Goal: Task Accomplishment & Management: Use online tool/utility

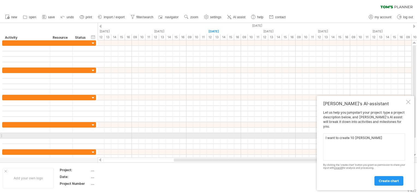
drag, startPoint x: 376, startPoint y: 138, endPoint x: 355, endPoint y: 135, distance: 20.7
click at [355, 135] on textarea "I want to create 10 [PERSON_NAME]" at bounding box center [364, 146] width 82 height 27
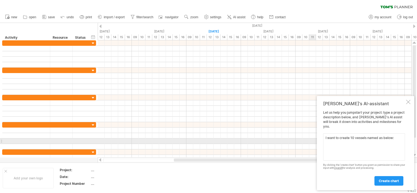
click at [400, 137] on textarea "I want to create 10 vessels named as below:" at bounding box center [364, 146] width 82 height 27
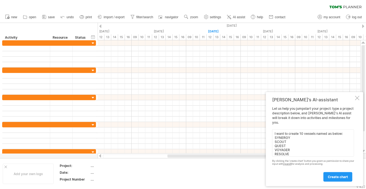
scroll to position [4, 0]
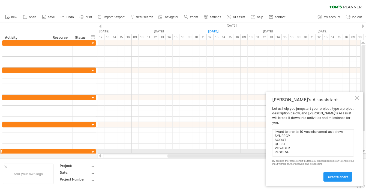
drag, startPoint x: 292, startPoint y: 152, endPoint x: 297, endPoint y: 153, distance: 4.7
click at [292, 152] on textarea "I want to create 10 vessels named as below: SYNERGY SCOUT QUEST VOYAGER RESOLVE" at bounding box center [313, 142] width 82 height 27
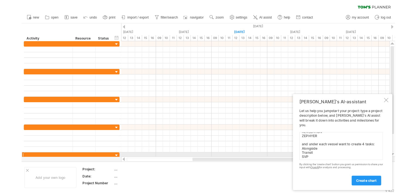
scroll to position [38, 0]
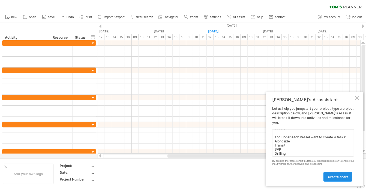
type textarea "I want to create 10 vessels named as below: SYNERGY SCOUT QUEST VOYAGER RESOLVE…"
click at [336, 176] on span "create chart" at bounding box center [338, 177] width 20 height 4
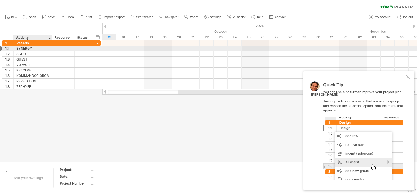
click at [29, 49] on div "SYNERGY" at bounding box center [32, 48] width 33 height 5
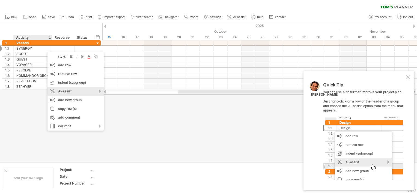
click at [67, 91] on div "AI-assist" at bounding box center [75, 91] width 56 height 9
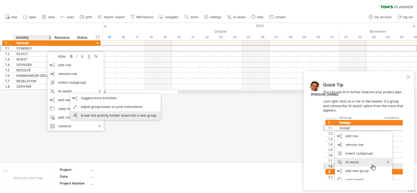
click at [141, 117] on div "break this activity further down into a new group" at bounding box center [115, 115] width 91 height 9
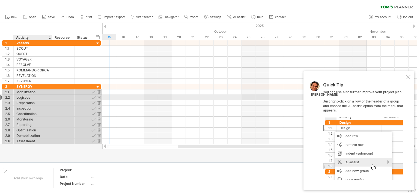
click at [26, 99] on div "Logistics" at bounding box center [32, 97] width 33 height 5
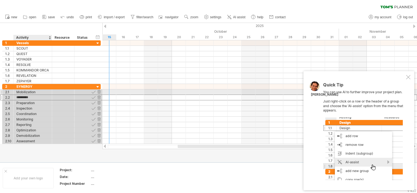
click at [24, 91] on div "Mobilization" at bounding box center [32, 91] width 33 height 5
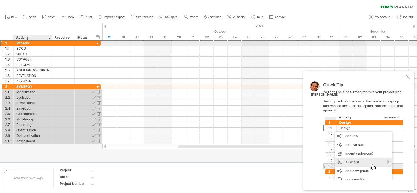
click at [38, 44] on div "Vessels" at bounding box center [32, 42] width 33 height 5
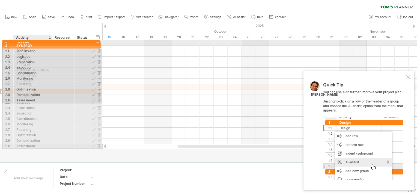
drag, startPoint x: 41, startPoint y: 88, endPoint x: 40, endPoint y: 45, distance: 42.8
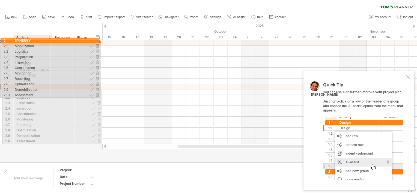
drag, startPoint x: 29, startPoint y: 85, endPoint x: 25, endPoint y: 40, distance: 46.0
click at [25, 40] on div "Trying to reach [DOMAIN_NAME] Connected again... 0% clear filter new 1" at bounding box center [208, 96] width 417 height 193
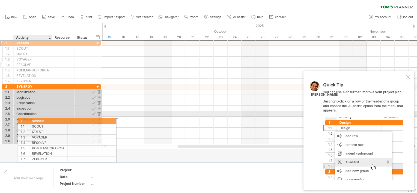
drag, startPoint x: 25, startPoint y: 43, endPoint x: 37, endPoint y: 125, distance: 82.7
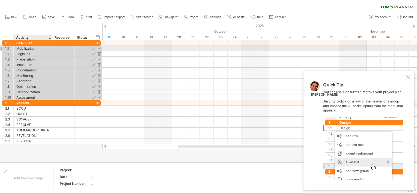
click at [26, 49] on div "Mobilization" at bounding box center [32, 48] width 33 height 5
click at [40, 49] on input "**********" at bounding box center [32, 48] width 33 height 5
type input "*********"
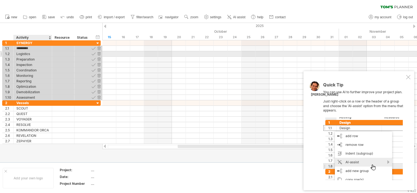
click at [34, 54] on div "Logistics" at bounding box center [32, 53] width 33 height 5
click at [34, 54] on input "*********" at bounding box center [32, 53] width 33 height 5
type input "*******"
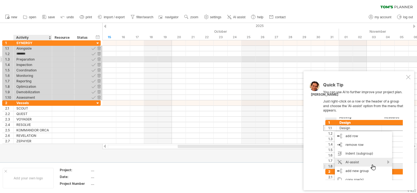
click at [38, 58] on div "Preparation" at bounding box center [32, 59] width 33 height 5
click at [37, 58] on input "**********" at bounding box center [32, 59] width 33 height 5
type input "***"
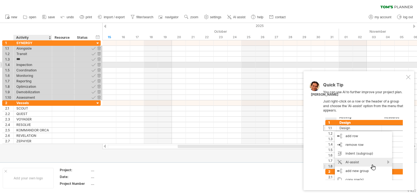
click at [35, 64] on div "Inspection" at bounding box center [32, 64] width 33 height 5
click at [35, 64] on input "**********" at bounding box center [32, 64] width 33 height 5
type input "********"
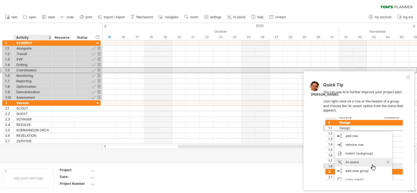
click at [34, 70] on div "Coordination" at bounding box center [32, 70] width 33 height 5
click at [40, 70] on input "**********" at bounding box center [32, 70] width 33 height 5
type input "**********"
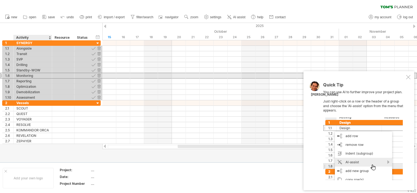
click at [27, 75] on div "Monitoring" at bounding box center [32, 75] width 33 height 5
click at [40, 77] on input "**********" at bounding box center [32, 75] width 33 height 5
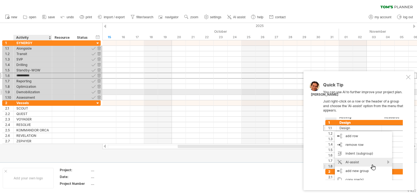
drag, startPoint x: 34, startPoint y: 75, endPoint x: 33, endPoint y: 91, distance: 15.6
click at [33, 91] on div "**********" at bounding box center [51, 70] width 98 height 60
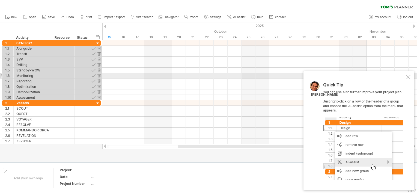
click at [0, 75] on div "**********" at bounding box center [50, 92] width 101 height 104
click at [1, 75] on div at bounding box center [1, 76] width 2 height 6
click at [1, 79] on div "**********" at bounding box center [50, 92] width 101 height 104
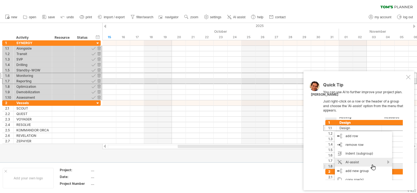
click at [1, 80] on div "**********" at bounding box center [50, 92] width 101 height 104
click at [0, 82] on div "**********" at bounding box center [50, 92] width 101 height 104
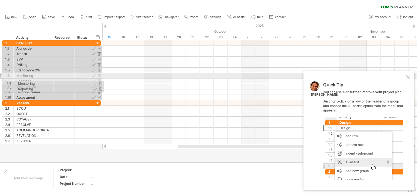
drag, startPoint x: 0, startPoint y: 75, endPoint x: 0, endPoint y: 83, distance: 7.4
click at [0, 83] on div "**********" at bounding box center [50, 92] width 101 height 104
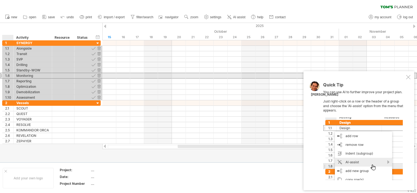
click at [7, 76] on div "1.6" at bounding box center [9, 75] width 8 height 5
click at [98, 76] on div at bounding box center [98, 75] width 5 height 5
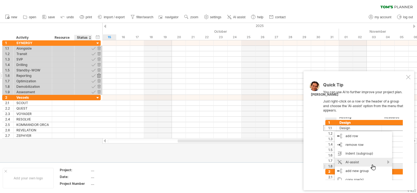
click at [98, 77] on div at bounding box center [98, 75] width 5 height 5
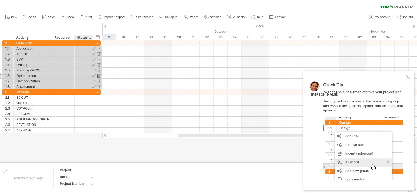
click at [98, 76] on div at bounding box center [98, 75] width 5 height 5
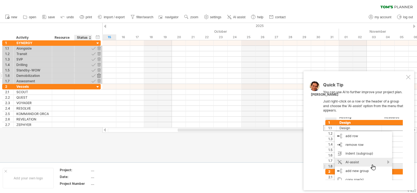
click at [99, 76] on div at bounding box center [98, 75] width 5 height 5
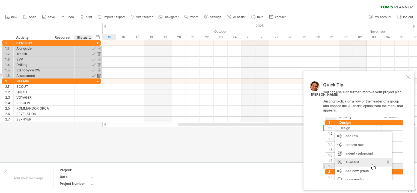
click at [99, 76] on div at bounding box center [98, 75] width 5 height 5
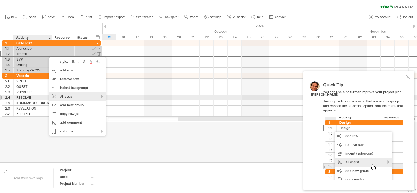
click at [91, 96] on div "AI-assist" at bounding box center [77, 96] width 56 height 9
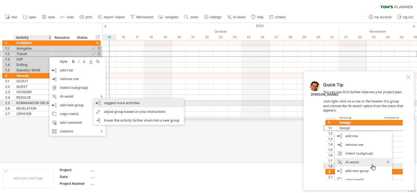
click at [103, 104] on div "suggest more activities" at bounding box center [138, 103] width 91 height 9
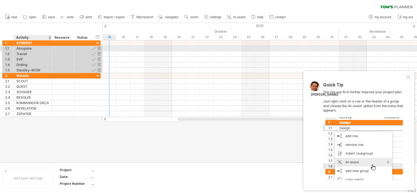
click at [28, 48] on div "Alongside" at bounding box center [32, 48] width 33 height 5
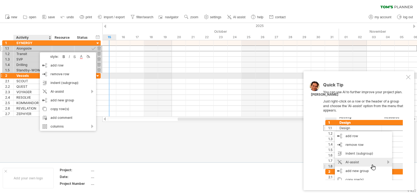
click at [27, 75] on div "Vessels" at bounding box center [32, 75] width 33 height 5
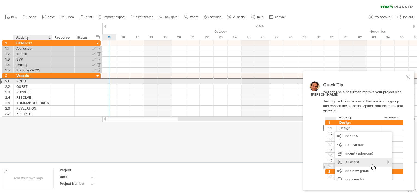
click at [17, 81] on div "SCOUT" at bounding box center [32, 81] width 33 height 5
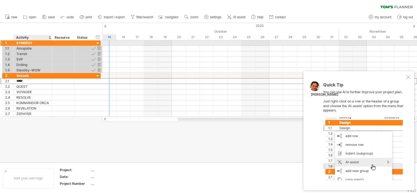
click at [27, 44] on div "SYNERGY" at bounding box center [32, 42] width 33 height 5
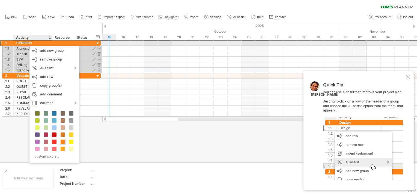
click at [22, 43] on div "SYNERGY" at bounding box center [32, 42] width 33 height 5
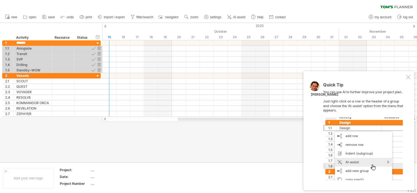
click at [132, 157] on div at bounding box center [208, 92] width 417 height 139
click at [408, 77] on div at bounding box center [408, 77] width 4 height 4
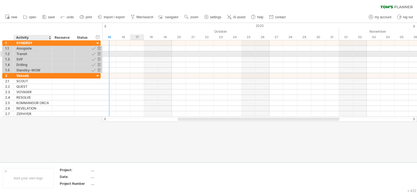
click at [37, 55] on div "Transit" at bounding box center [32, 53] width 33 height 5
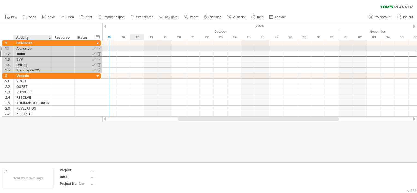
click at [33, 49] on div "Alongside" at bounding box center [32, 48] width 33 height 5
click at [33, 53] on div "Transit" at bounding box center [32, 53] width 33 height 5
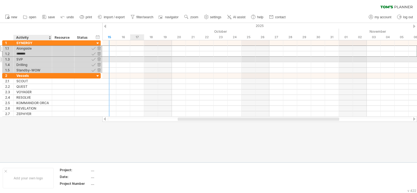
click at [33, 58] on div "SVP" at bounding box center [32, 59] width 33 height 5
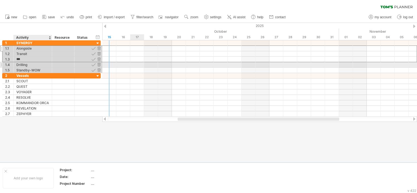
click at [34, 66] on div "Drilling" at bounding box center [32, 64] width 33 height 5
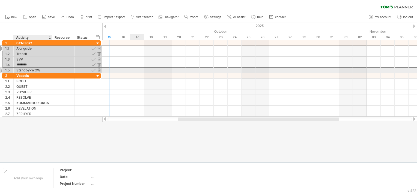
click at [34, 70] on div "Standby-WOW" at bounding box center [32, 70] width 33 height 5
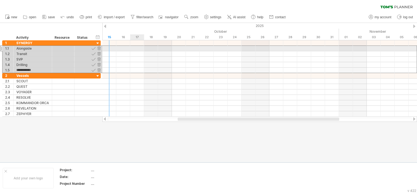
click at [1, 48] on div at bounding box center [1, 49] width 2 height 6
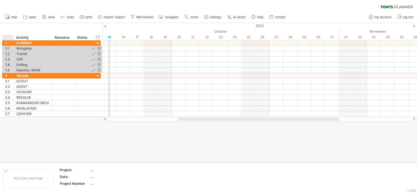
click at [79, 130] on div at bounding box center [208, 92] width 417 height 139
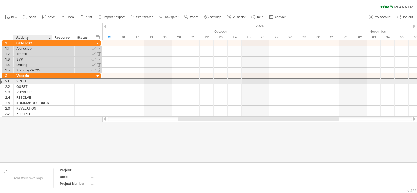
click at [32, 81] on div "SCOUT" at bounding box center [32, 81] width 33 height 5
click at [2, 80] on div at bounding box center [1, 81] width 2 height 6
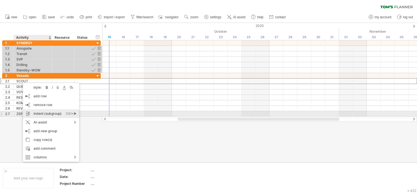
click at [53, 116] on div "indent (subgroup) Ctrl+► Cmd+►" at bounding box center [51, 113] width 56 height 9
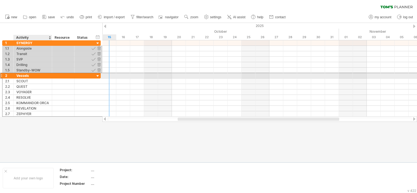
click at [29, 75] on div "Vessels" at bounding box center [32, 75] width 33 height 5
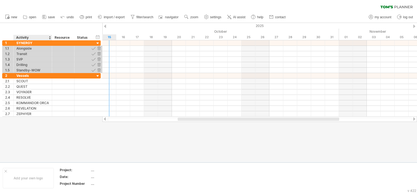
click at [17, 126] on div at bounding box center [208, 92] width 417 height 139
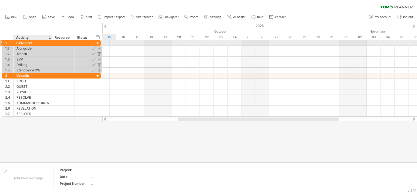
click at [25, 43] on div "SYNERGY" at bounding box center [32, 42] width 33 height 5
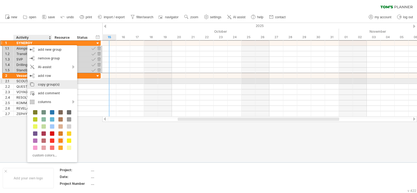
click at [57, 84] on div "copy group(s)" at bounding box center [52, 84] width 50 height 9
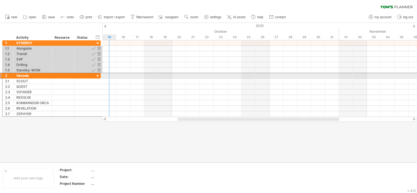
click at [3, 74] on div "2" at bounding box center [7, 75] width 11 height 5
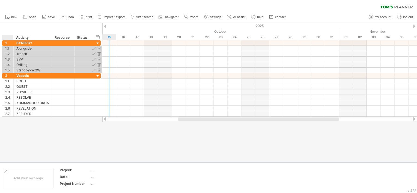
click at [71, 133] on div at bounding box center [208, 92] width 417 height 139
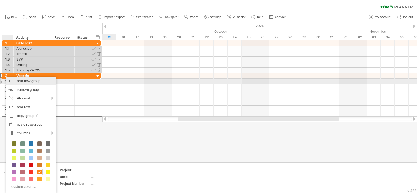
click at [33, 84] on div "add new group" at bounding box center [31, 81] width 50 height 9
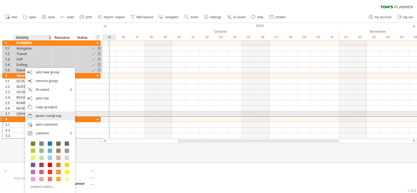
click at [53, 116] on div "paste row/group" at bounding box center [50, 115] width 50 height 9
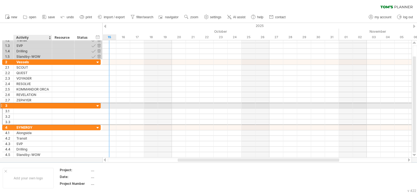
click at [33, 106] on div at bounding box center [32, 105] width 33 height 5
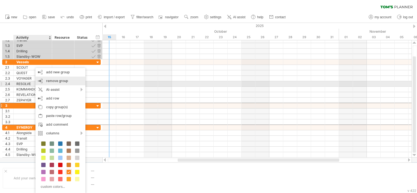
click at [62, 83] on span "remove group" at bounding box center [57, 81] width 22 height 4
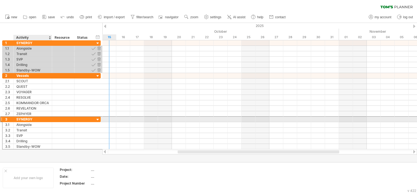
click at [38, 118] on div "SYNERGY" at bounding box center [32, 119] width 33 height 5
click at [38, 118] on input "*******" at bounding box center [32, 119] width 33 height 5
type input "*****"
click at [97, 118] on div at bounding box center [97, 119] width 5 height 5
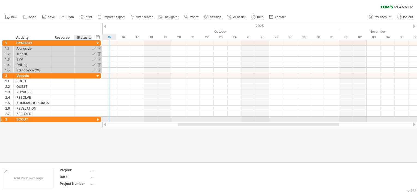
click at [97, 119] on div at bounding box center [97, 119] width 5 height 5
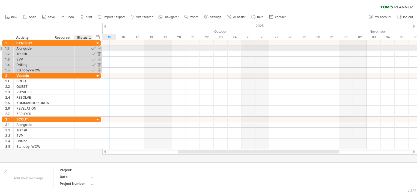
click at [93, 49] on div at bounding box center [93, 48] width 5 height 5
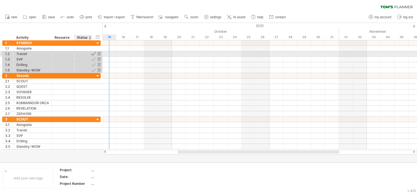
click at [92, 54] on div at bounding box center [93, 53] width 5 height 5
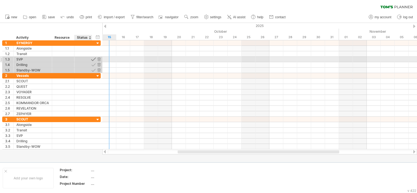
click at [92, 58] on div at bounding box center [93, 59] width 5 height 5
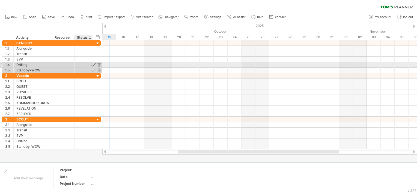
click at [94, 64] on div at bounding box center [93, 64] width 5 height 5
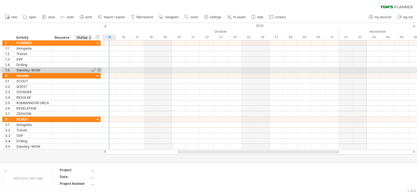
click at [92, 70] on div at bounding box center [93, 70] width 5 height 5
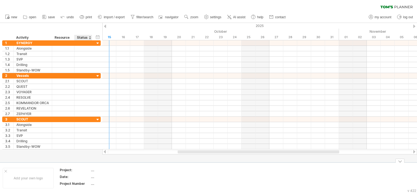
click at [91, 171] on div "...." at bounding box center [114, 170] width 46 height 5
type input "*"
click at [156, 173] on td at bounding box center [161, 178] width 43 height 21
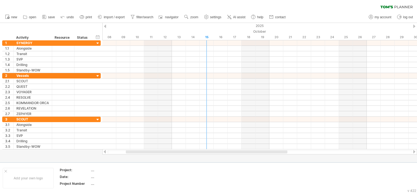
drag, startPoint x: 184, startPoint y: 152, endPoint x: 132, endPoint y: 152, distance: 51.8
click at [132, 152] on div at bounding box center [206, 151] width 161 height 3
click at [196, 17] on span "zoom" at bounding box center [194, 17] width 8 height 4
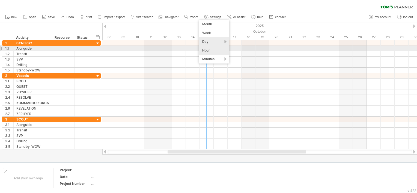
click at [216, 49] on div "Hour" at bounding box center [214, 50] width 30 height 9
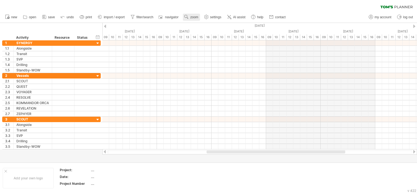
click at [194, 18] on span "zoom" at bounding box center [194, 17] width 8 height 4
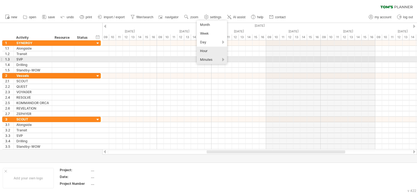
click at [214, 60] on div "Minutes" at bounding box center [212, 59] width 30 height 9
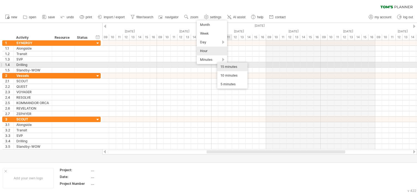
click at [234, 65] on div "15 minutes" at bounding box center [232, 66] width 30 height 9
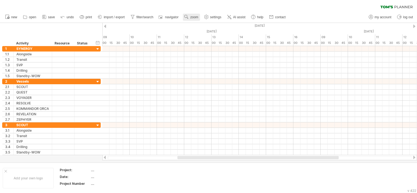
click at [192, 16] on span "zoom" at bounding box center [194, 17] width 8 height 4
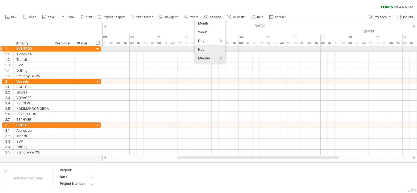
click at [204, 47] on div "Hour" at bounding box center [210, 49] width 30 height 9
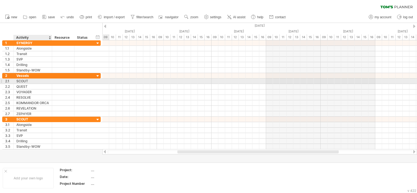
click at [25, 79] on div "SCOUT" at bounding box center [32, 81] width 33 height 5
click at [2, 81] on div "2.1" at bounding box center [7, 81] width 11 height 5
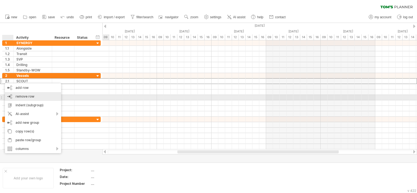
click at [19, 97] on span "remove row" at bounding box center [25, 96] width 19 height 4
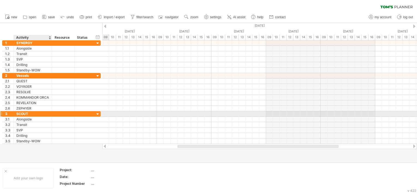
click at [29, 114] on div "SCOUT" at bounding box center [32, 113] width 33 height 5
click at [96, 113] on div at bounding box center [97, 114] width 5 height 5
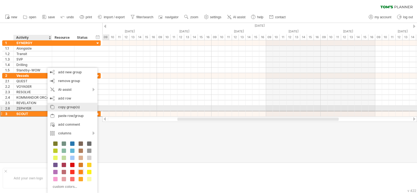
click at [77, 107] on div "copy group(s)" at bounding box center [72, 107] width 50 height 9
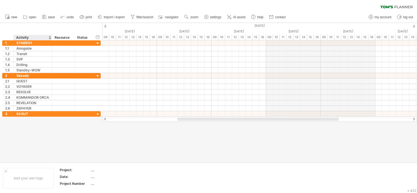
click at [18, 121] on div at bounding box center [208, 92] width 417 height 139
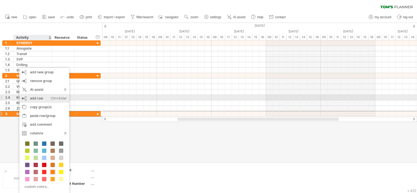
click at [48, 97] on div "add row Ctrl+Enter Cmd+Enter" at bounding box center [44, 98] width 50 height 9
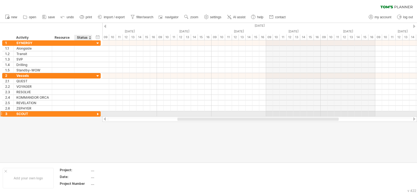
click at [99, 113] on div at bounding box center [97, 114] width 5 height 5
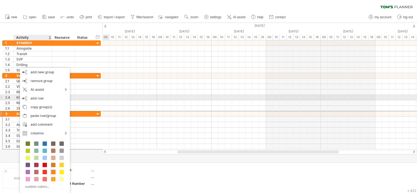
click at [104, 99] on div at bounding box center [259, 97] width 314 height 5
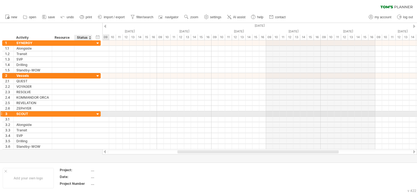
click at [98, 112] on div at bounding box center [97, 114] width 5 height 5
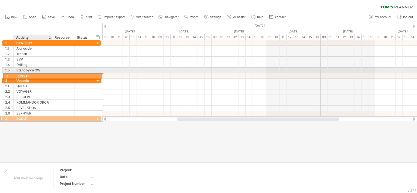
drag, startPoint x: 30, startPoint y: 114, endPoint x: 34, endPoint y: 75, distance: 39.5
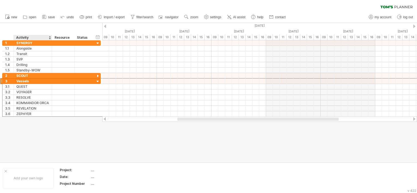
click at [42, 127] on div at bounding box center [208, 92] width 417 height 139
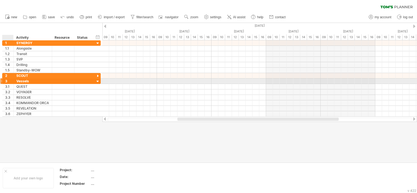
click at [13, 82] on div at bounding box center [12, 81] width 3 height 5
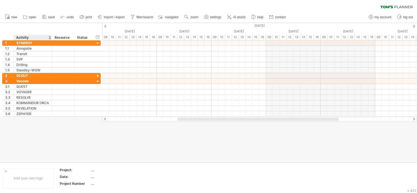
click at [46, 152] on div at bounding box center [208, 92] width 417 height 139
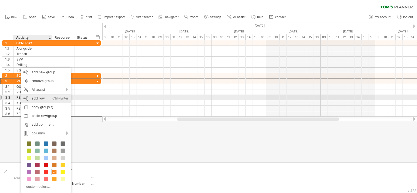
click at [49, 98] on div "add row Ctrl+Enter Cmd+Enter" at bounding box center [46, 98] width 50 height 9
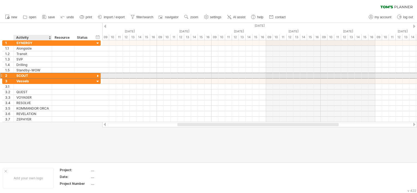
click at [28, 75] on div "SCOUT" at bounding box center [32, 75] width 33 height 5
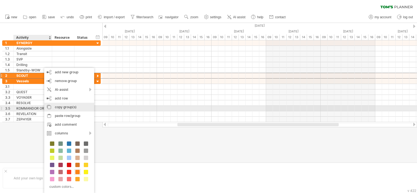
click at [67, 108] on div "copy group(s)" at bounding box center [69, 107] width 50 height 9
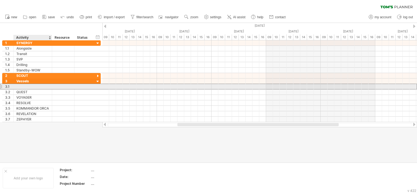
click at [22, 85] on div at bounding box center [32, 86] width 33 height 5
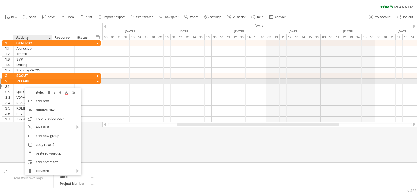
click at [3, 81] on div "3" at bounding box center [7, 81] width 11 height 5
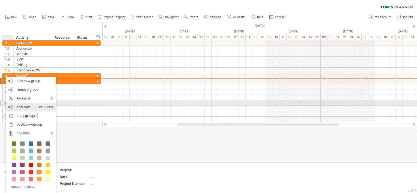
click at [35, 104] on div "add row Ctrl+Enter Cmd+Enter" at bounding box center [31, 107] width 50 height 9
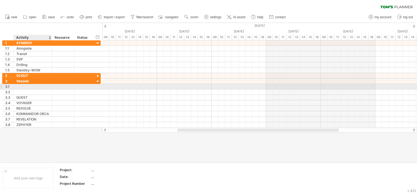
click at [19, 87] on div at bounding box center [32, 86] width 33 height 5
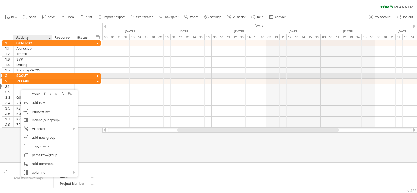
click at [26, 76] on div "SCOUT" at bounding box center [32, 75] width 33 height 5
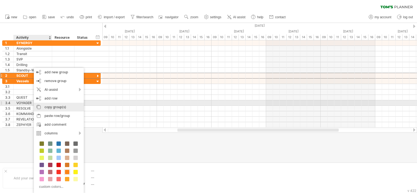
click at [63, 106] on div "copy group(s)" at bounding box center [59, 107] width 50 height 9
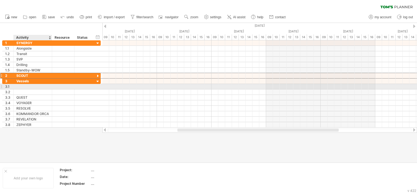
click at [24, 87] on div at bounding box center [32, 86] width 33 height 5
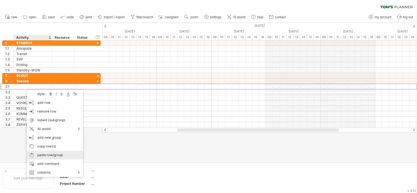
click at [60, 155] on div "paste row/group" at bounding box center [55, 155] width 56 height 9
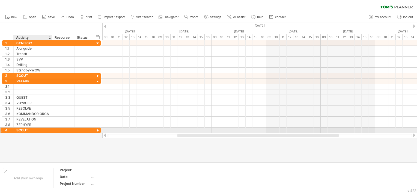
click at [32, 129] on div "SCOUT" at bounding box center [32, 130] width 33 height 5
click at [32, 129] on input "*****" at bounding box center [32, 130] width 33 height 5
click at [35, 128] on input "*****" at bounding box center [32, 130] width 33 height 5
click at [32, 128] on input "*****" at bounding box center [32, 130] width 33 height 5
drag, startPoint x: 32, startPoint y: 128, endPoint x: 14, endPoint y: 128, distance: 18.0
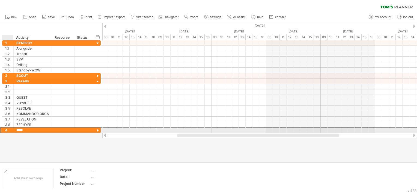
click at [14, 128] on div "***** SCOUT" at bounding box center [33, 130] width 38 height 5
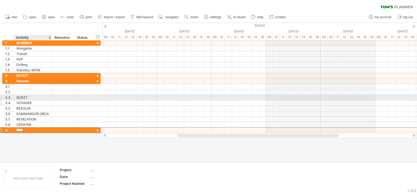
click at [33, 100] on div "VOYAGER" at bounding box center [32, 102] width 33 height 5
drag, startPoint x: 32, startPoint y: 97, endPoint x: 20, endPoint y: 95, distance: 12.0
click at [17, 95] on div "QUEST" at bounding box center [32, 97] width 33 height 5
click at [28, 96] on input "*****" at bounding box center [32, 97] width 33 height 5
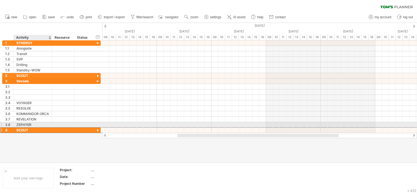
click at [32, 128] on div "SCOUT" at bounding box center [32, 130] width 33 height 5
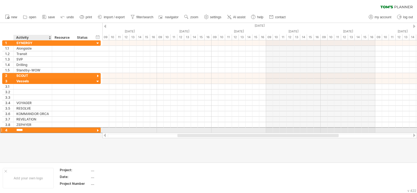
click at [32, 131] on input "*****" at bounding box center [32, 130] width 33 height 5
drag, startPoint x: 32, startPoint y: 129, endPoint x: 14, endPoint y: 129, distance: 17.5
click at [14, 129] on div "***** SCOUT" at bounding box center [33, 130] width 38 height 5
paste input "text"
type input "*****"
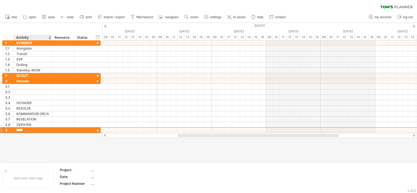
click at [26, 140] on div at bounding box center [208, 92] width 417 height 139
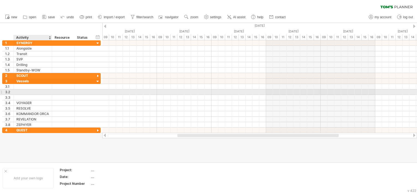
click at [25, 94] on div at bounding box center [32, 91] width 33 height 5
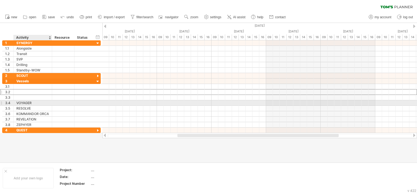
click at [33, 102] on div "VOYAGER" at bounding box center [32, 102] width 33 height 5
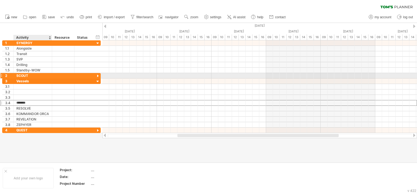
click at [35, 75] on div "SCOUT" at bounding box center [32, 75] width 33 height 5
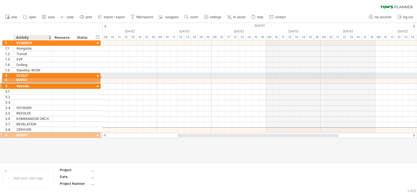
drag, startPoint x: 37, startPoint y: 130, endPoint x: 35, endPoint y: 79, distance: 51.3
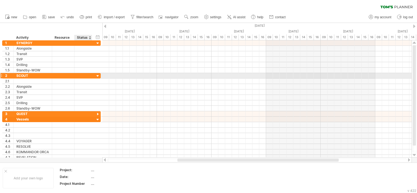
click at [95, 76] on div at bounding box center [97, 76] width 5 height 5
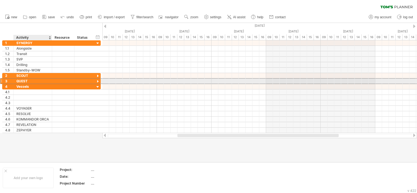
click at [22, 82] on div "QUEST" at bounding box center [32, 81] width 33 height 5
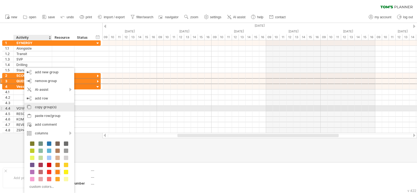
click at [51, 108] on div "copy group(s)" at bounding box center [49, 107] width 50 height 9
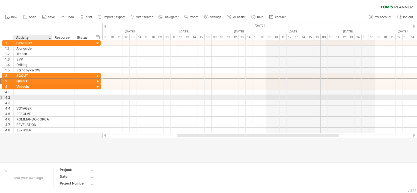
click at [25, 95] on div at bounding box center [32, 97] width 33 height 5
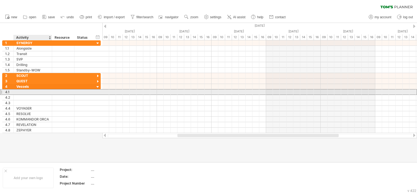
click at [21, 92] on div at bounding box center [32, 91] width 33 height 5
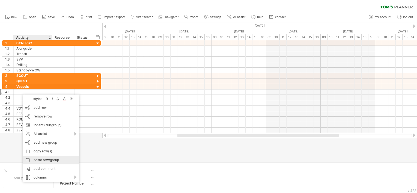
click at [52, 162] on div "paste row/group" at bounding box center [51, 160] width 56 height 9
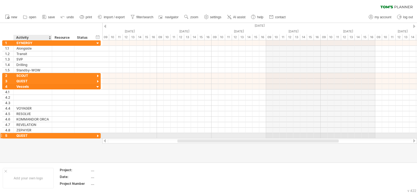
click at [31, 136] on div "QUEST" at bounding box center [32, 135] width 33 height 5
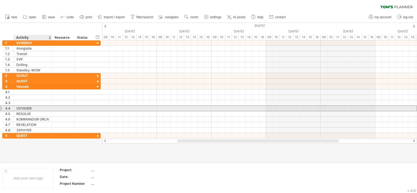
click at [35, 108] on div "VOYAGER" at bounding box center [32, 108] width 33 height 5
click at [0, 0] on input "*******" at bounding box center [0, 0] width 0 height 0
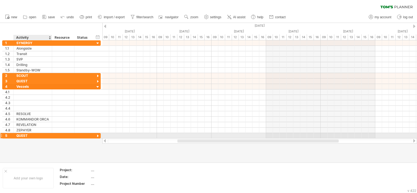
click at [33, 135] on div "QUEST" at bounding box center [32, 135] width 33 height 5
click at [33, 135] on input "*****" at bounding box center [32, 135] width 33 height 5
paste input "**"
type input "*******"
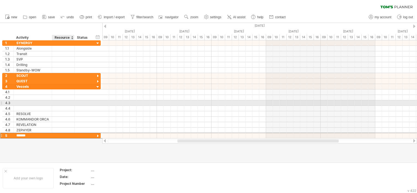
drag, startPoint x: 41, startPoint y: 135, endPoint x: 52, endPoint y: 100, distance: 36.8
click at [52, 100] on div "**********" at bounding box center [51, 89] width 99 height 98
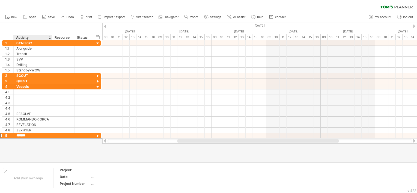
click at [49, 147] on div at bounding box center [208, 92] width 417 height 139
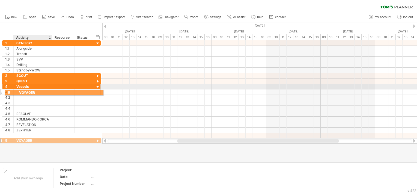
drag, startPoint x: 46, startPoint y: 134, endPoint x: 50, endPoint y: 92, distance: 42.7
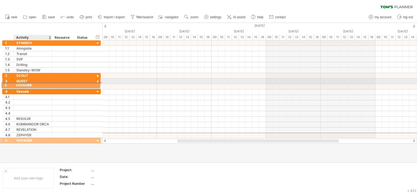
drag, startPoint x: 39, startPoint y: 134, endPoint x: 45, endPoint y: 84, distance: 49.7
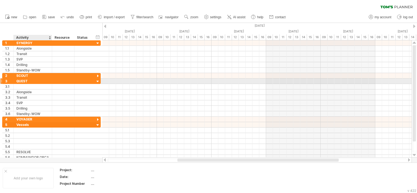
click at [42, 80] on div "QUEST" at bounding box center [32, 81] width 33 height 5
click at [98, 81] on div at bounding box center [97, 81] width 5 height 5
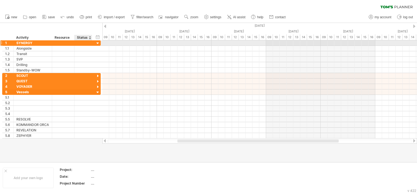
click at [96, 43] on div at bounding box center [97, 43] width 5 height 5
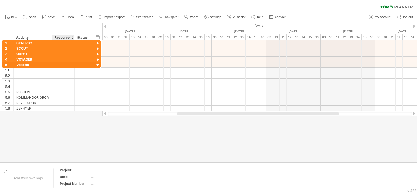
click at [71, 139] on div at bounding box center [208, 92] width 417 height 139
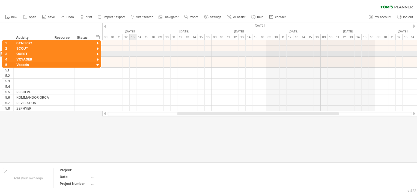
click at [130, 56] on div at bounding box center [259, 53] width 314 height 5
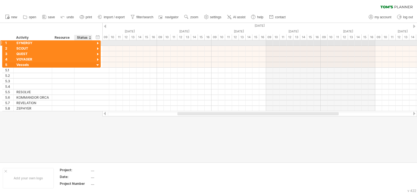
click at [97, 41] on div at bounding box center [97, 43] width 5 height 5
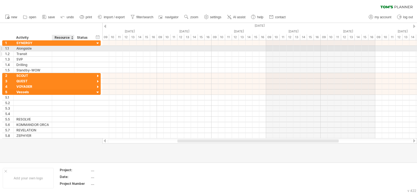
click at [55, 51] on div at bounding box center [63, 53] width 17 height 5
click at [80, 51] on div at bounding box center [83, 53] width 12 height 5
click at [93, 49] on div "1.1 ********* Alongside" at bounding box center [51, 48] width 98 height 5
click at [74, 50] on div at bounding box center [83, 48] width 18 height 5
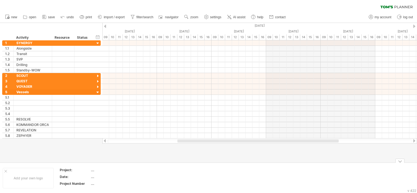
click at [121, 153] on div at bounding box center [208, 92] width 417 height 139
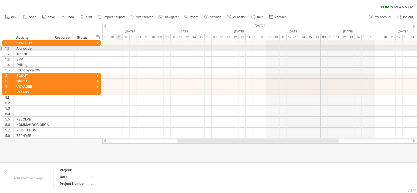
drag, startPoint x: 118, startPoint y: 48, endPoint x: 119, endPoint y: 44, distance: 4.6
click at [118, 48] on div at bounding box center [259, 48] width 314 height 5
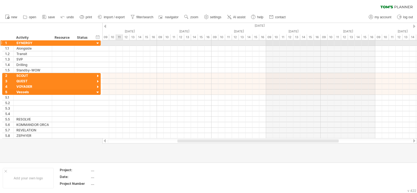
click at [119, 43] on div at bounding box center [259, 42] width 314 height 5
drag, startPoint x: 119, startPoint y: 43, endPoint x: 106, endPoint y: 45, distance: 13.2
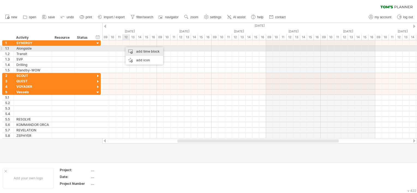
click at [145, 51] on div "add time block" at bounding box center [144, 51] width 38 height 9
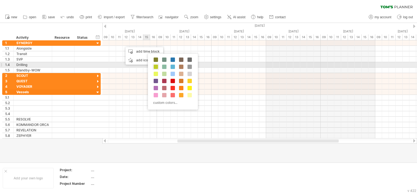
click at [156, 67] on span at bounding box center [155, 67] width 4 height 4
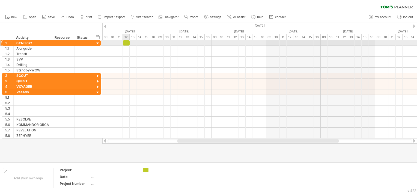
click at [125, 43] on div at bounding box center [126, 42] width 7 height 5
drag, startPoint x: 129, startPoint y: 43, endPoint x: 155, endPoint y: 44, distance: 26.5
click at [156, 44] on span at bounding box center [157, 42] width 2 height 5
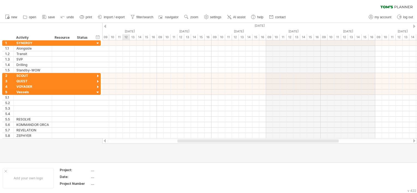
click at [126, 49] on div at bounding box center [259, 48] width 314 height 5
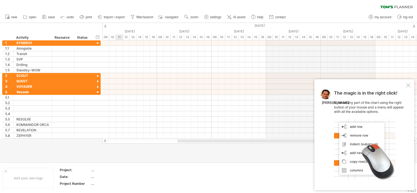
click at [119, 49] on div at bounding box center [259, 48] width 314 height 5
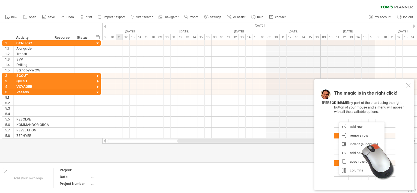
click at [119, 49] on div at bounding box center [259, 48] width 314 height 5
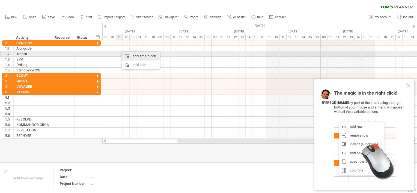
click at [131, 57] on div "add time block" at bounding box center [141, 56] width 38 height 9
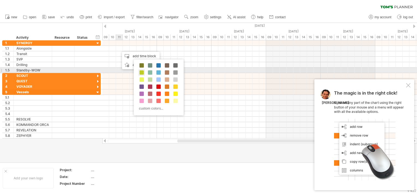
click at [143, 72] on span at bounding box center [141, 72] width 4 height 4
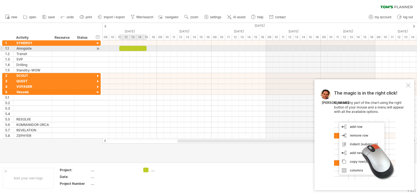
drag, startPoint x: 126, startPoint y: 50, endPoint x: 147, endPoint y: 50, distance: 21.5
click at [147, 50] on div at bounding box center [259, 89] width 314 height 98
click at [137, 49] on div at bounding box center [132, 48] width 27 height 5
click at [144, 48] on div at bounding box center [132, 48] width 27 height 5
click at [145, 48] on div at bounding box center [132, 48] width 27 height 5
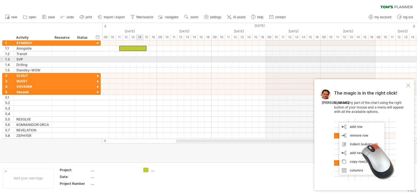
click at [143, 59] on div at bounding box center [259, 59] width 314 height 5
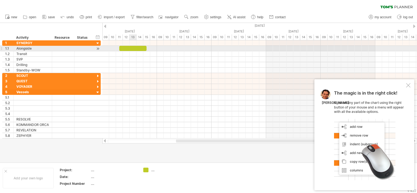
click at [132, 50] on div at bounding box center [132, 48] width 27 height 5
click at [29, 48] on div "Alongside" at bounding box center [32, 48] width 33 height 5
click at [31, 48] on input "*********" at bounding box center [32, 48] width 33 height 5
click at [33, 48] on input "*********" at bounding box center [32, 48] width 33 height 5
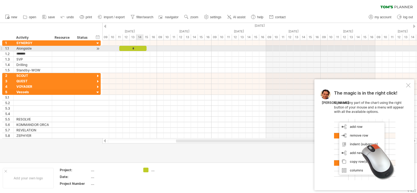
click at [136, 47] on div "*" at bounding box center [132, 48] width 27 height 5
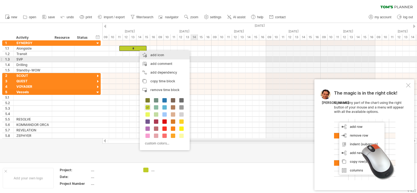
click at [157, 58] on div "add icon" at bounding box center [165, 55] width 50 height 9
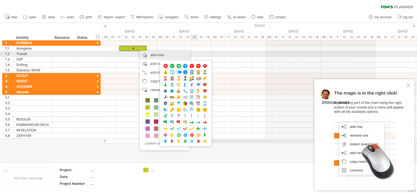
click at [153, 56] on div "add icon" at bounding box center [165, 55] width 50 height 9
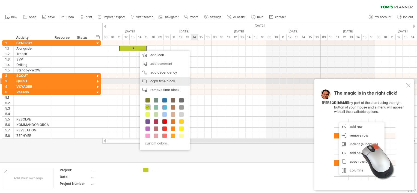
click at [168, 83] on span "copy time block" at bounding box center [162, 81] width 25 height 4
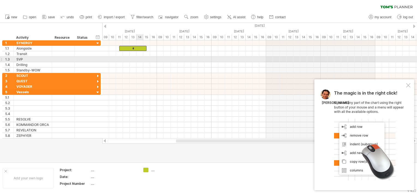
click at [142, 58] on div at bounding box center [259, 59] width 314 height 5
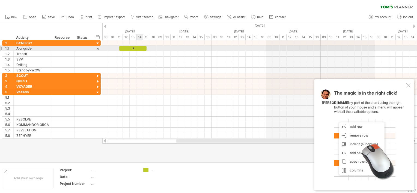
click at [140, 49] on div "*" at bounding box center [132, 48] width 27 height 5
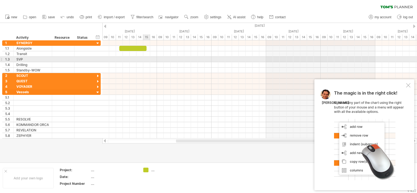
click at [145, 61] on div at bounding box center [259, 59] width 314 height 5
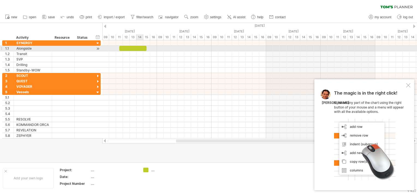
click at [139, 49] on div at bounding box center [132, 48] width 27 height 5
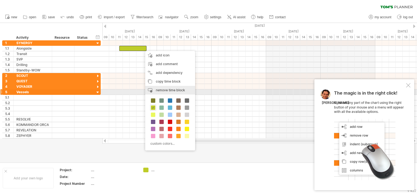
click at [165, 91] on span "remove time block" at bounding box center [170, 90] width 29 height 4
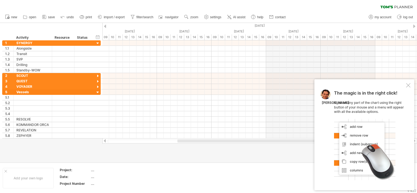
click at [381, 142] on div at bounding box center [364, 149] width 61 height 61
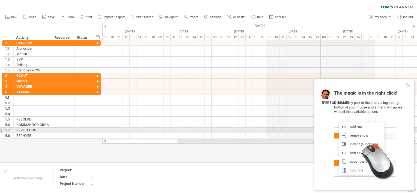
click at [370, 132] on div at bounding box center [364, 149] width 61 height 61
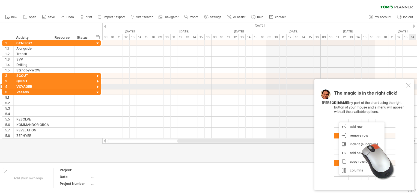
click at [407, 85] on div at bounding box center [408, 85] width 4 height 4
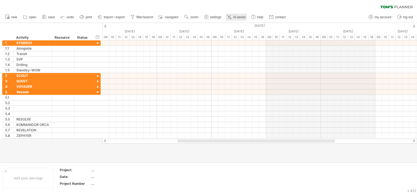
click at [239, 17] on span "AI assist" at bounding box center [239, 17] width 12 height 4
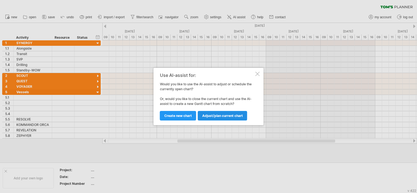
click at [232, 117] on span "Adjust/plan current chart" at bounding box center [222, 116] width 41 height 4
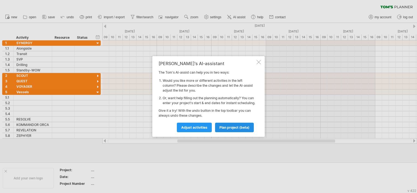
click at [236, 129] on span "plan project (beta)" at bounding box center [234, 127] width 30 height 4
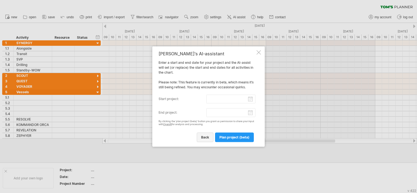
click at [207, 138] on span "back" at bounding box center [205, 137] width 8 height 4
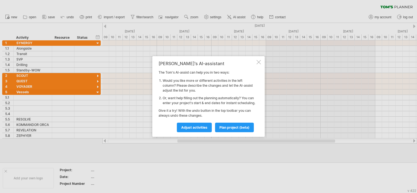
click at [257, 60] on div at bounding box center [258, 62] width 4 height 4
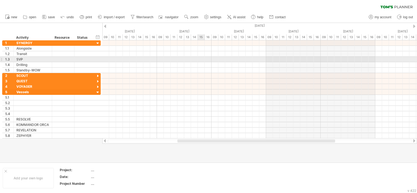
click at [200, 58] on div at bounding box center [259, 59] width 314 height 5
click at [131, 58] on div at bounding box center [259, 59] width 314 height 5
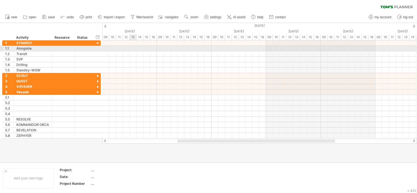
click at [133, 47] on div at bounding box center [259, 48] width 314 height 5
click at [135, 49] on div at bounding box center [259, 48] width 314 height 5
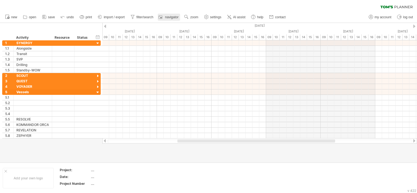
click at [172, 19] on link "navigator" at bounding box center [169, 17] width 22 height 7
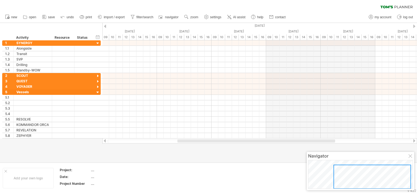
drag, startPoint x: 364, startPoint y: 179, endPoint x: 354, endPoint y: 179, distance: 9.8
click at [357, 179] on div at bounding box center [371, 177] width 77 height 24
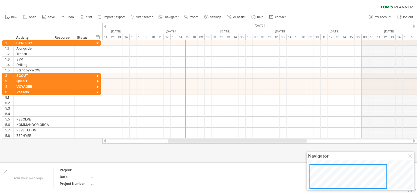
drag, startPoint x: 349, startPoint y: 179, endPoint x: 333, endPoint y: 182, distance: 16.7
click at [333, 182] on div at bounding box center [347, 176] width 77 height 24
click at [193, 14] on link "zoom" at bounding box center [191, 17] width 17 height 7
click at [207, 40] on div "Day" at bounding box center [211, 38] width 30 height 9
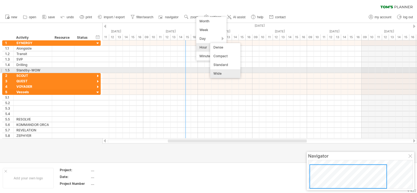
click at [231, 72] on div "Wide" at bounding box center [225, 73] width 30 height 9
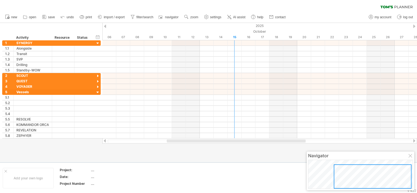
drag, startPoint x: 190, startPoint y: 16, endPoint x: 192, endPoint y: 21, distance: 5.7
click at [190, 16] on link "zoom" at bounding box center [191, 17] width 17 height 7
click at [210, 40] on div "Day" at bounding box center [208, 40] width 30 height 9
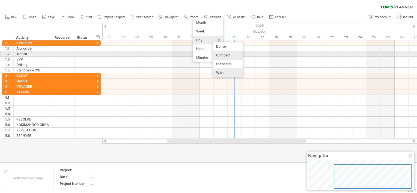
click at [228, 53] on div "Compact" at bounding box center [228, 55] width 30 height 9
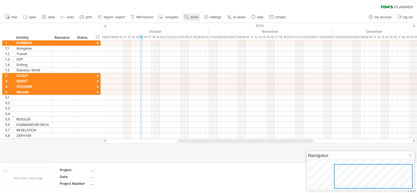
click at [195, 17] on span "zoom" at bounding box center [194, 17] width 8 height 4
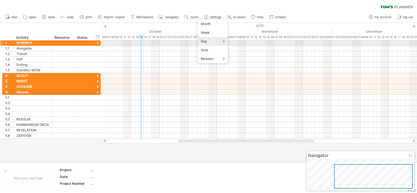
click at [210, 42] on div "Day" at bounding box center [212, 41] width 30 height 9
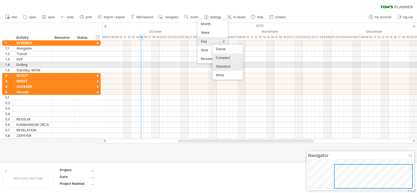
click at [224, 66] on div "Standard" at bounding box center [227, 66] width 30 height 9
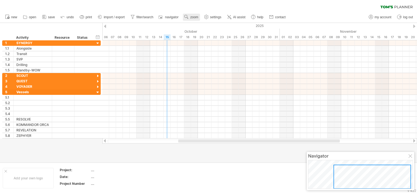
click at [190, 16] on link "zoom" at bounding box center [191, 17] width 17 height 7
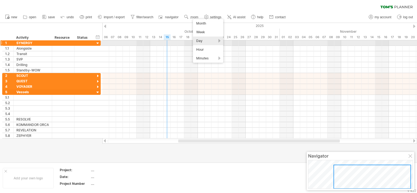
click at [206, 43] on div "Day" at bounding box center [208, 41] width 30 height 9
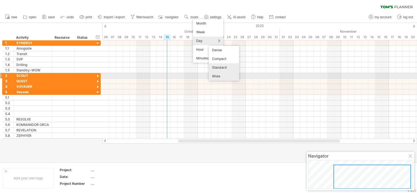
click at [223, 74] on div "Wide" at bounding box center [224, 76] width 30 height 9
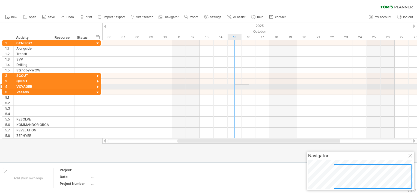
drag, startPoint x: 249, startPoint y: 85, endPoint x: 231, endPoint y: 84, distance: 17.7
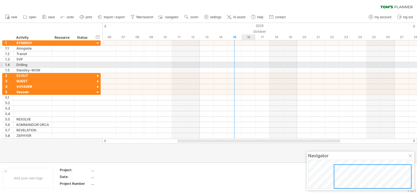
drag, startPoint x: 242, startPoint y: 66, endPoint x: 242, endPoint y: 63, distance: 3.0
click at [242, 65] on div at bounding box center [259, 64] width 314 height 5
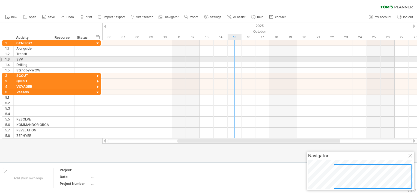
drag, startPoint x: 250, startPoint y: 58, endPoint x: 238, endPoint y: 58, distance: 12.0
click at [238, 58] on div at bounding box center [259, 59] width 314 height 5
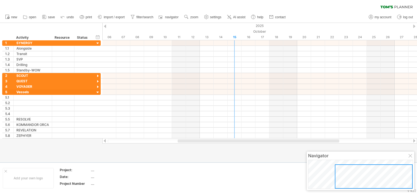
drag, startPoint x: 388, startPoint y: 173, endPoint x: 409, endPoint y: 167, distance: 22.2
click at [409, 173] on div at bounding box center [373, 176] width 78 height 24
click at [410, 154] on div at bounding box center [410, 156] width 4 height 4
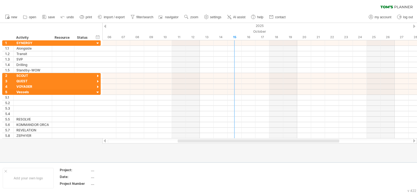
click at [47, 16] on link "save" at bounding box center [49, 17] width 16 height 7
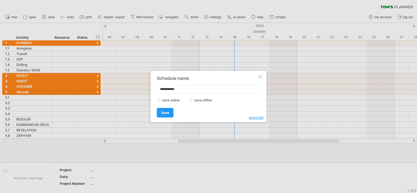
drag, startPoint x: 200, startPoint y: 87, endPoint x: 151, endPoint y: 86, distance: 48.5
click at [151, 86] on div "**********" at bounding box center [208, 96] width 116 height 51
type input "**********"
click at [169, 112] on link "Save" at bounding box center [165, 113] width 17 height 10
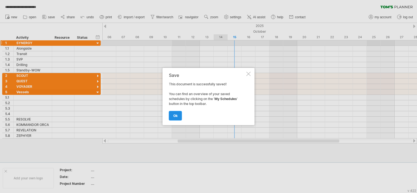
click at [176, 116] on span "ok" at bounding box center [175, 116] width 4 height 4
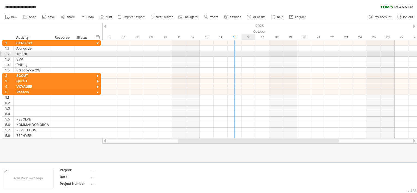
click at [246, 55] on div at bounding box center [259, 53] width 314 height 5
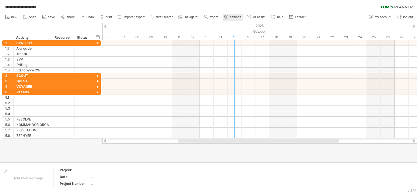
click at [234, 18] on span "settings" at bounding box center [235, 17] width 11 height 4
select select "*"
select select "**"
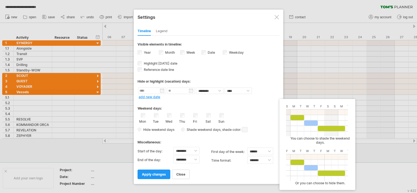
click at [208, 130] on span "Shade weekend days" at bounding box center [203, 130] width 36 height 4
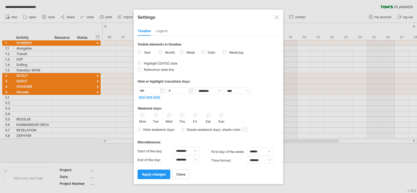
click at [244, 130] on span at bounding box center [244, 129] width 5 height 5
click at [243, 129] on span at bounding box center [244, 129] width 5 height 5
click at [254, 138] on span at bounding box center [254, 138] width 4 height 4
click at [195, 150] on select "******** ******** ******** ******** ******** ******** ******** ******** *******…" at bounding box center [186, 151] width 26 height 8
select select "*"
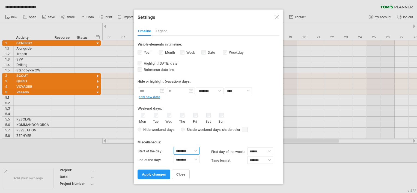
click at [173, 147] on select "******** ******** ******** ******** ******** ******** ******** ******** *******…" at bounding box center [186, 151] width 26 height 8
click at [196, 159] on select "******** ******** ******** ******** ******** ******** ******** ******** *******…" at bounding box center [186, 160] width 26 height 8
select select "**"
click at [173, 156] on select "******** ******** ******** ******** ******** ******** ******** ******** *******…" at bounding box center [186, 160] width 26 height 8
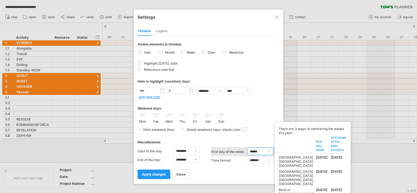
click at [270, 152] on select "****** ****** ********" at bounding box center [260, 151] width 26 height 8
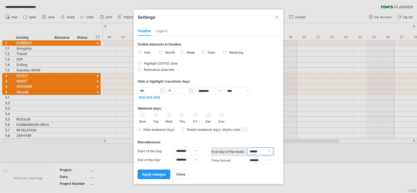
click at [247, 147] on select "****** ****** ********" at bounding box center [260, 151] width 26 height 8
click at [155, 175] on span "apply changes" at bounding box center [154, 174] width 24 height 4
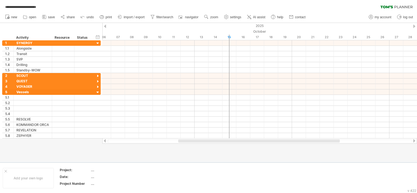
drag, startPoint x: 223, startPoint y: 138, endPoint x: 242, endPoint y: 142, distance: 19.4
click at [242, 142] on div at bounding box center [259, 140] width 314 height 5
drag, startPoint x: 241, startPoint y: 141, endPoint x: 254, endPoint y: 141, distance: 13.1
click at [254, 141] on div at bounding box center [253, 140] width 161 height 3
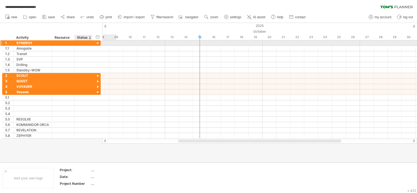
click at [98, 44] on div at bounding box center [97, 43] width 5 height 5
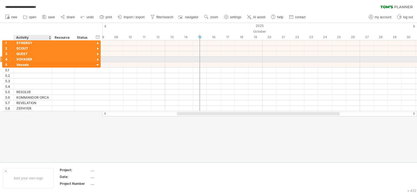
click at [20, 59] on div "VOYAGER" at bounding box center [32, 59] width 33 height 5
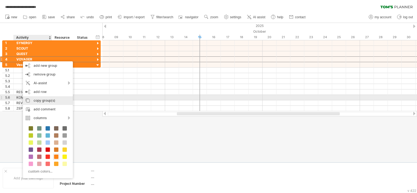
click at [48, 99] on div "copy group(s)" at bounding box center [48, 100] width 50 height 9
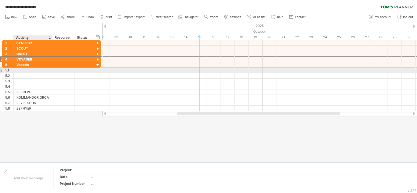
click at [19, 69] on div at bounding box center [32, 70] width 33 height 5
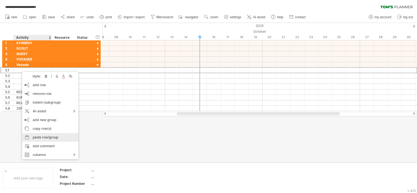
click at [59, 136] on div "paste row/group" at bounding box center [50, 137] width 56 height 9
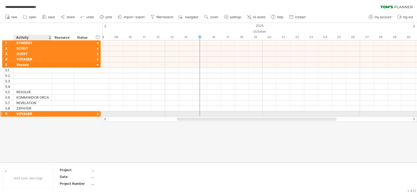
click at [40, 113] on div "VOYAGER" at bounding box center [32, 113] width 33 height 5
click at [40, 113] on input "*******" at bounding box center [32, 113] width 33 height 5
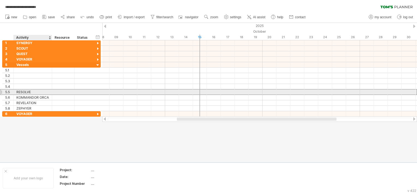
click at [33, 91] on div "RESOLVE" at bounding box center [32, 91] width 33 height 5
click at [0, 0] on input "*******" at bounding box center [0, 0] width 0 height 0
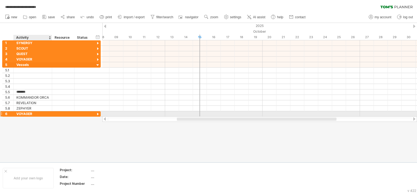
click at [41, 113] on div "VOYAGER" at bounding box center [32, 113] width 33 height 5
click at [41, 113] on input "*******" at bounding box center [32, 113] width 33 height 5
paste input "text"
type input "*******"
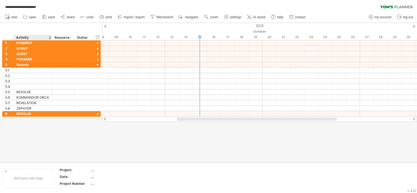
click at [48, 134] on div at bounding box center [208, 92] width 417 height 139
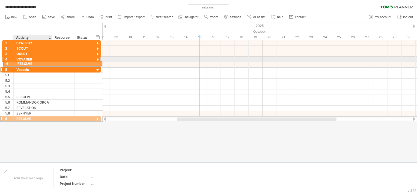
drag, startPoint x: 32, startPoint y: 113, endPoint x: 32, endPoint y: 63, distance: 50.4
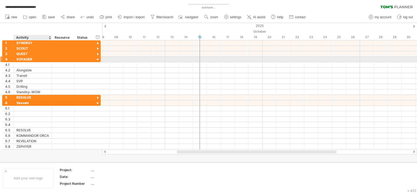
click at [28, 58] on div "VOYAGER" at bounding box center [32, 59] width 33 height 5
click at [26, 59] on input "*******" at bounding box center [32, 59] width 33 height 5
click at [97, 58] on div at bounding box center [97, 59] width 5 height 5
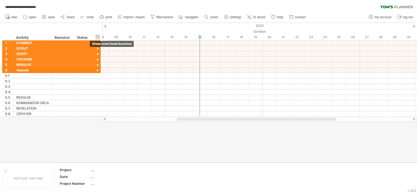
click at [98, 36] on div "hide start/end/duration show start/end/duration" at bounding box center [97, 37] width 5 height 6
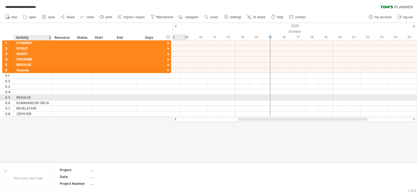
click at [41, 99] on div "RESOLVE" at bounding box center [32, 97] width 33 height 5
click at [41, 99] on input "*******" at bounding box center [32, 97] width 33 height 5
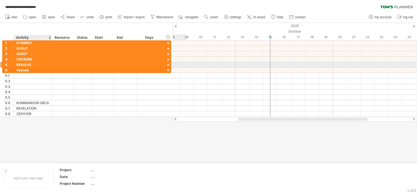
click at [34, 65] on div "RESOLVE" at bounding box center [32, 64] width 33 height 5
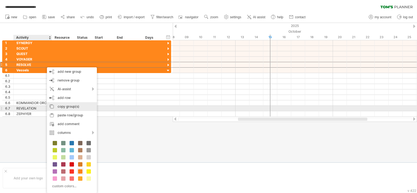
click at [74, 108] on div "copy group(s)" at bounding box center [72, 106] width 50 height 9
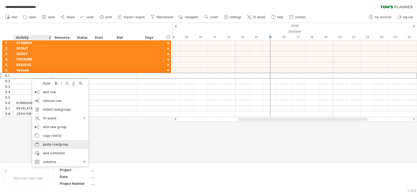
click at [68, 144] on div "paste row/group" at bounding box center [60, 144] width 56 height 9
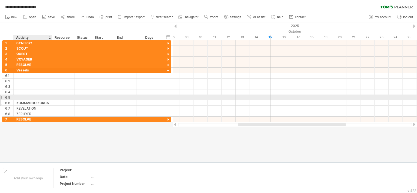
click at [46, 100] on div "KOMMANDOR ORCA" at bounding box center [32, 102] width 33 height 5
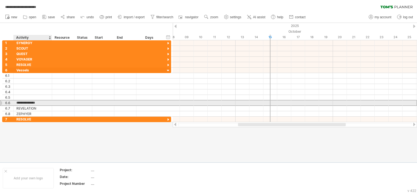
click at [48, 103] on input "**********" at bounding box center [32, 102] width 33 height 5
click at [49, 103] on input "**********" at bounding box center [32, 102] width 33 height 5
drag, startPoint x: 49, startPoint y: 103, endPoint x: 17, endPoint y: 101, distance: 31.7
click at [17, 101] on div "**********" at bounding box center [33, 102] width 38 height 5
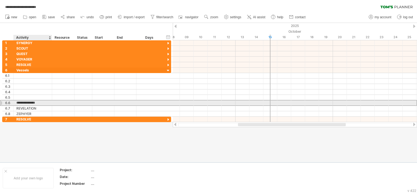
click at [17, 101] on input "**********" at bounding box center [32, 102] width 33 height 5
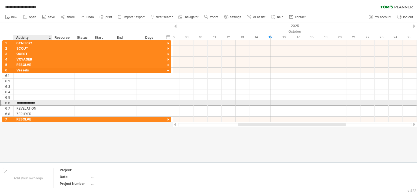
click at [17, 101] on input "**********" at bounding box center [32, 102] width 33 height 5
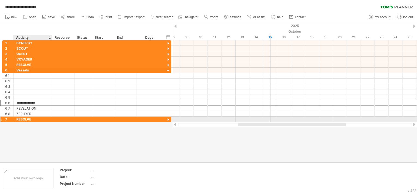
click at [32, 119] on div "RESOLVE" at bounding box center [32, 119] width 33 height 5
click at [32, 119] on input "*******" at bounding box center [32, 119] width 33 height 5
paste input "*******"
type input "**********"
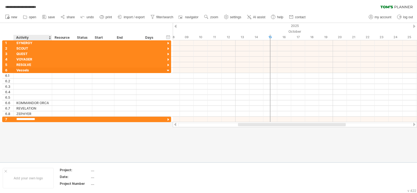
click at [39, 125] on div at bounding box center [208, 92] width 417 height 139
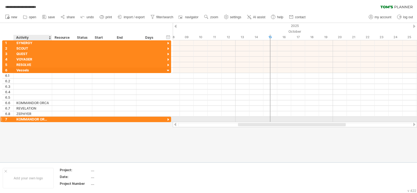
click at [49, 119] on div "**********" at bounding box center [33, 119] width 38 height 5
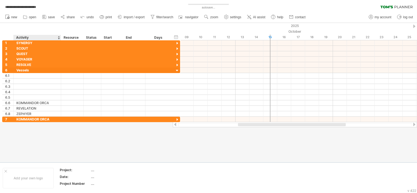
drag, startPoint x: 51, startPoint y: 37, endPoint x: 60, endPoint y: 38, distance: 9.0
click at [60, 38] on div at bounding box center [61, 37] width 2 height 5
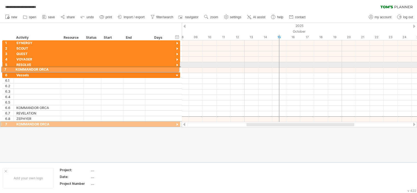
drag, startPoint x: 55, startPoint y: 119, endPoint x: 53, endPoint y: 68, distance: 50.5
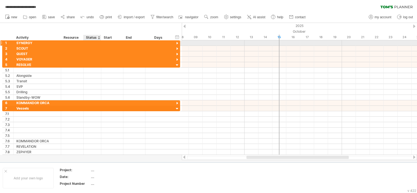
click at [94, 43] on div at bounding box center [92, 42] width 12 height 5
click at [94, 43] on input "text" at bounding box center [92, 42] width 12 height 5
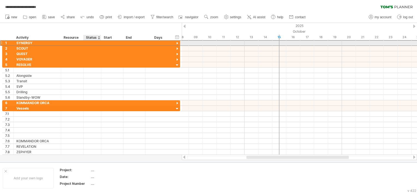
click at [94, 41] on input "text" at bounding box center [92, 42] width 12 height 5
click at [108, 42] on div at bounding box center [112, 42] width 22 height 5
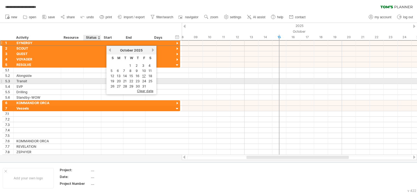
click at [88, 79] on div at bounding box center [92, 81] width 12 height 5
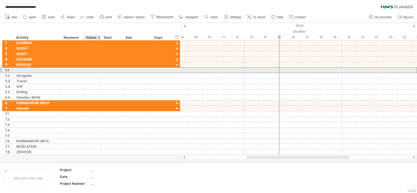
click at [102, 72] on div at bounding box center [112, 70] width 22 height 5
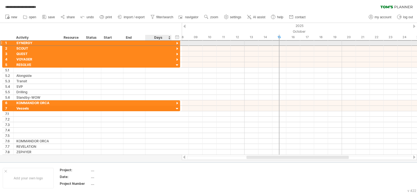
click at [158, 45] on div at bounding box center [158, 42] width 20 height 5
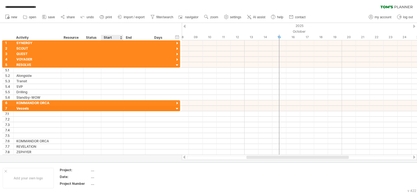
click at [120, 38] on div at bounding box center [121, 37] width 2 height 5
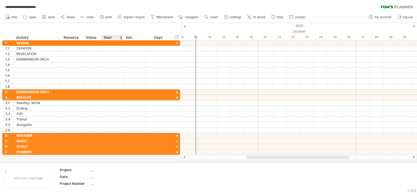
click at [120, 38] on div at bounding box center [121, 37] width 2 height 5
click at [120, 36] on div at bounding box center [121, 37] width 2 height 5
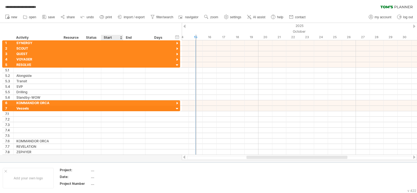
click at [120, 38] on div at bounding box center [121, 37] width 2 height 5
click at [120, 39] on div at bounding box center [121, 37] width 2 height 5
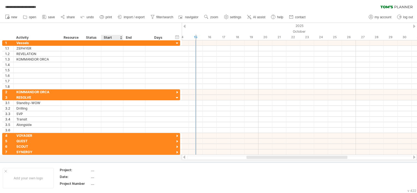
click at [120, 39] on div at bounding box center [121, 37] width 2 height 5
click at [120, 37] on div at bounding box center [121, 37] width 2 height 5
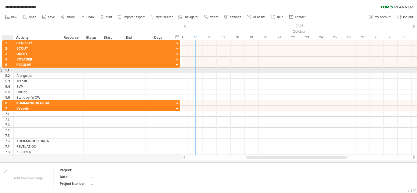
click at [15, 70] on div at bounding box center [37, 70] width 47 height 5
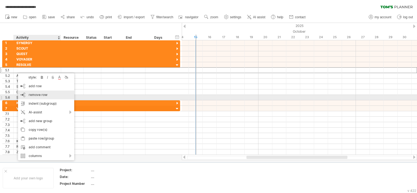
click at [48, 96] on div "remove row remove selected rows" at bounding box center [46, 95] width 56 height 9
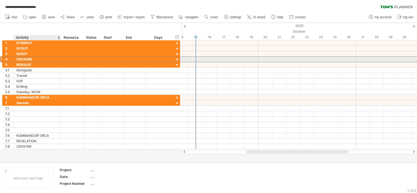
click at [28, 60] on div "VOYAGER" at bounding box center [37, 59] width 42 height 5
click at [178, 59] on div at bounding box center [176, 59] width 5 height 5
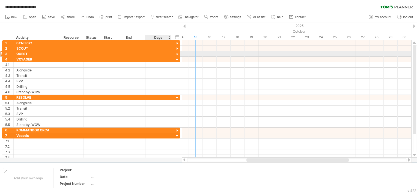
click at [177, 55] on div at bounding box center [176, 54] width 5 height 5
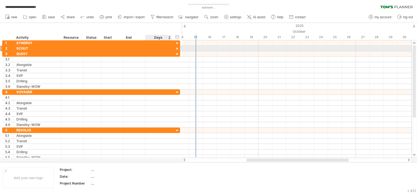
click at [177, 49] on div at bounding box center [176, 48] width 5 height 5
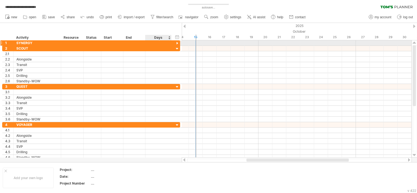
click at [177, 43] on div at bounding box center [176, 43] width 5 height 5
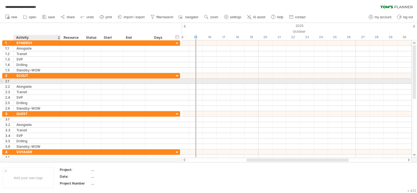
click at [19, 82] on div at bounding box center [37, 81] width 42 height 5
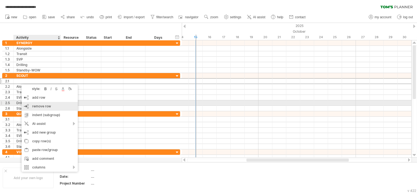
click at [33, 104] on div "remove row remove selected rows" at bounding box center [50, 106] width 56 height 9
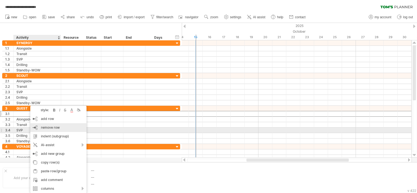
click at [47, 130] on div "remove row remove selected rows" at bounding box center [58, 127] width 56 height 9
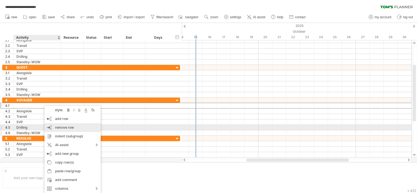
click at [63, 127] on span "remove row" at bounding box center [64, 127] width 19 height 4
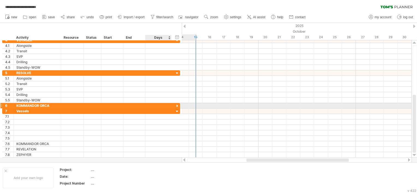
click at [176, 105] on div at bounding box center [176, 106] width 5 height 5
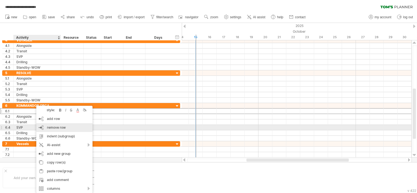
click at [60, 128] on span "remove row" at bounding box center [56, 127] width 19 height 4
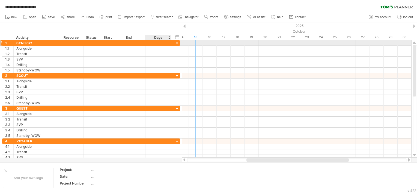
click at [177, 43] on div at bounding box center [176, 43] width 5 height 5
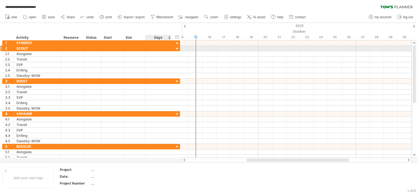
click at [177, 48] on div at bounding box center [176, 48] width 5 height 5
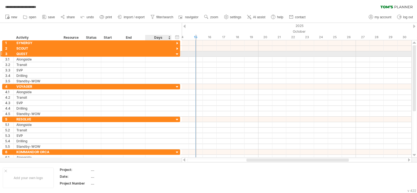
click at [176, 55] on div at bounding box center [176, 54] width 5 height 5
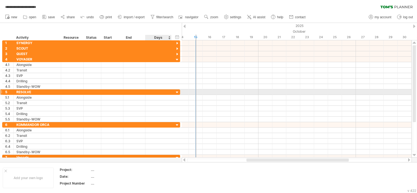
click at [177, 91] on div at bounding box center [176, 92] width 5 height 5
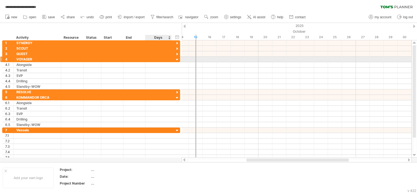
click at [177, 61] on div at bounding box center [176, 59] width 5 height 5
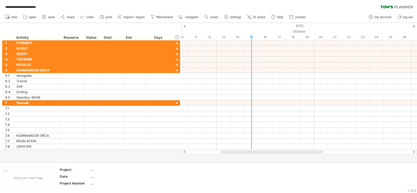
drag, startPoint x: 259, startPoint y: 150, endPoint x: 233, endPoint y: 151, distance: 25.6
click at [233, 151] on div at bounding box center [272, 151] width 102 height 3
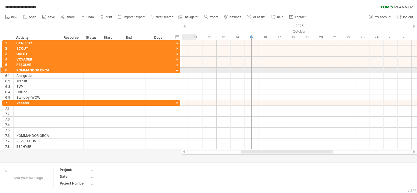
click at [177, 71] on div at bounding box center [176, 70] width 5 height 5
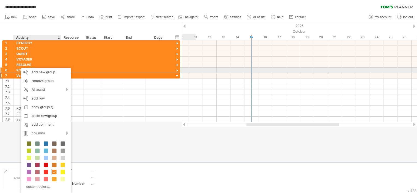
click at [18, 69] on div "KOMMANDOR ORCA" at bounding box center [37, 70] width 42 height 5
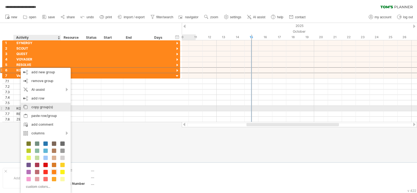
click at [52, 107] on div "copy group(s)" at bounding box center [46, 107] width 50 height 9
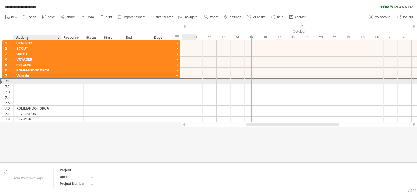
click at [24, 79] on div at bounding box center [37, 81] width 42 height 5
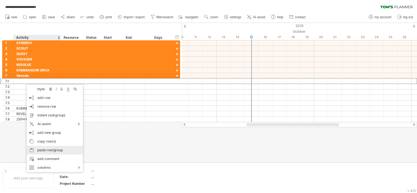
click at [62, 152] on div "paste row/group" at bounding box center [55, 150] width 56 height 9
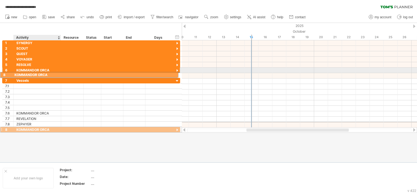
drag, startPoint x: 38, startPoint y: 124, endPoint x: 33, endPoint y: 74, distance: 50.6
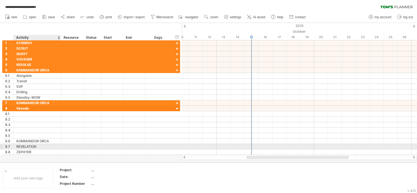
click at [49, 146] on div "REVELATION" at bounding box center [37, 146] width 42 height 5
click at [49, 146] on input "**********" at bounding box center [37, 146] width 42 height 5
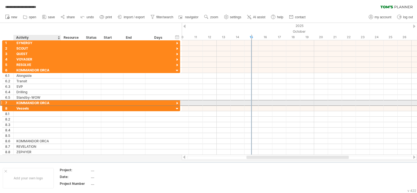
click at [51, 101] on div "KOMMANDOR ORCA" at bounding box center [37, 102] width 42 height 5
click at [51, 101] on input "**********" at bounding box center [37, 102] width 42 height 5
paste input "text"
type input "**********"
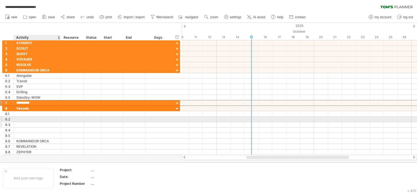
click at [48, 122] on div at bounding box center [37, 124] width 42 height 5
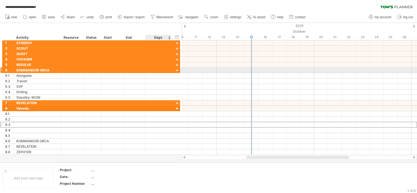
click at [177, 69] on div at bounding box center [176, 70] width 5 height 5
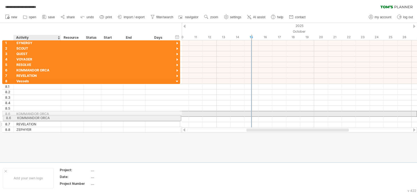
drag, startPoint x: 45, startPoint y: 112, endPoint x: 44, endPoint y: 117, distance: 5.8
click at [44, 117] on div "**********" at bounding box center [91, 106] width 178 height 54
click at [45, 113] on div "KOMMANDOR ORCA" at bounding box center [37, 113] width 42 height 5
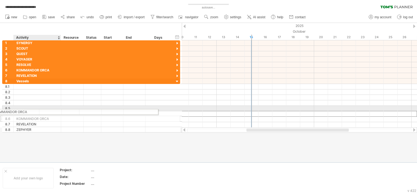
drag, startPoint x: 64, startPoint y: 112, endPoint x: 31, endPoint y: 113, distance: 33.8
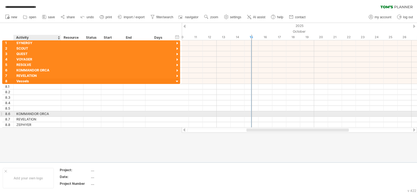
click at [53, 114] on div "KOMMANDOR ORCA" at bounding box center [37, 113] width 42 height 5
click at [53, 114] on input "**********" at bounding box center [37, 113] width 42 height 5
click at [48, 117] on div "REVELATION" at bounding box center [37, 119] width 42 height 5
click at [48, 117] on input "**********" at bounding box center [37, 119] width 42 height 5
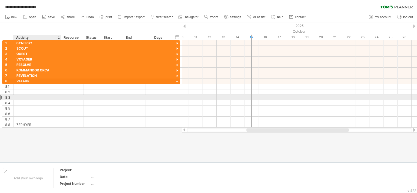
click at [36, 95] on div at bounding box center [37, 97] width 42 height 5
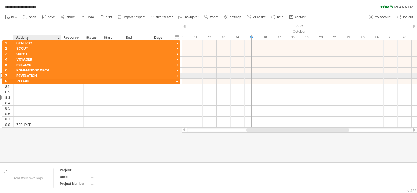
click at [29, 77] on div "REVELATION" at bounding box center [37, 75] width 42 height 5
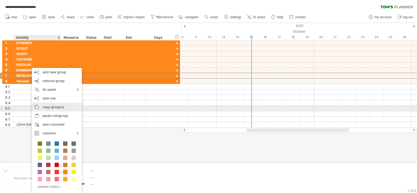
click at [53, 109] on div "copy group(s)" at bounding box center [57, 107] width 50 height 9
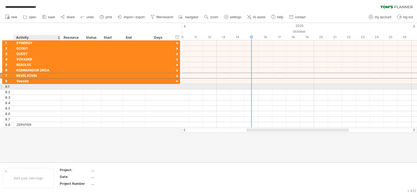
click at [29, 87] on div at bounding box center [37, 86] width 42 height 5
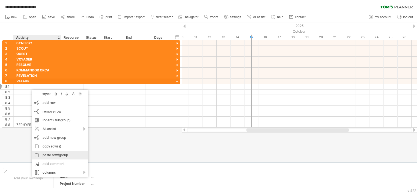
click at [56, 156] on div "paste row/group" at bounding box center [60, 155] width 56 height 9
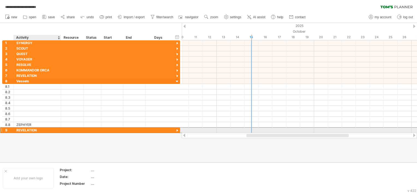
click at [40, 130] on div "REVELATION" at bounding box center [37, 130] width 42 height 5
click at [0, 0] on input "**********" at bounding box center [0, 0] width 0 height 0
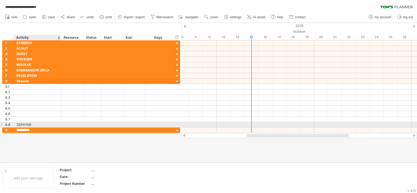
click at [35, 125] on div "ZEPHYER" at bounding box center [37, 124] width 42 height 5
click at [35, 125] on input "*******" at bounding box center [37, 124] width 42 height 5
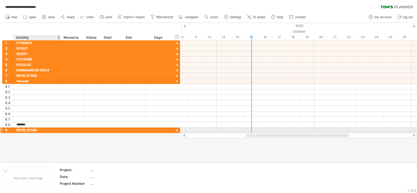
click at [37, 129] on div "REVELATION" at bounding box center [37, 130] width 42 height 5
click at [37, 129] on input "**********" at bounding box center [37, 130] width 42 height 5
paste input "text"
type input "*******"
click at [40, 134] on div at bounding box center [208, 92] width 417 height 139
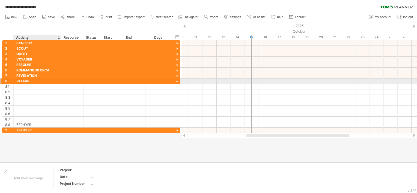
click at [38, 82] on div "Vessels" at bounding box center [37, 81] width 42 height 5
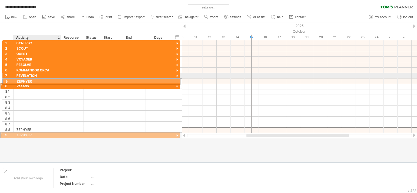
drag, startPoint x: 44, startPoint y: 129, endPoint x: 43, endPoint y: 80, distance: 48.8
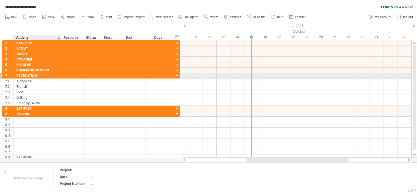
click at [35, 75] on div "REVELATION" at bounding box center [37, 75] width 42 height 5
click at [35, 75] on input "**********" at bounding box center [37, 75] width 42 height 5
click at [177, 76] on div at bounding box center [176, 76] width 5 height 5
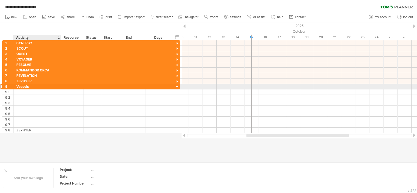
click at [38, 86] on div "Vessels" at bounding box center [37, 86] width 42 height 5
click at [38, 86] on input "*******" at bounding box center [37, 86] width 42 height 5
type input "*"
type input "********"
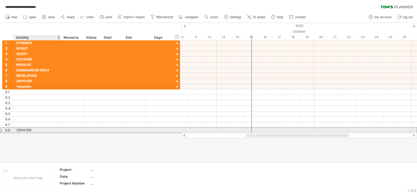
click at [38, 130] on div "ZEPHYER" at bounding box center [37, 130] width 42 height 5
click at [38, 130] on input "*******" at bounding box center [37, 130] width 42 height 5
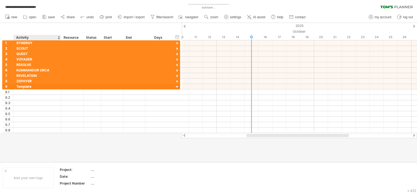
click at [39, 137] on div at bounding box center [208, 92] width 417 height 139
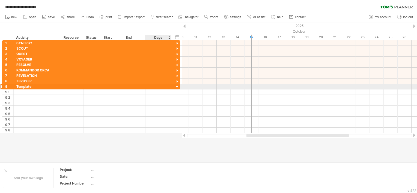
click at [177, 86] on div at bounding box center [176, 87] width 5 height 5
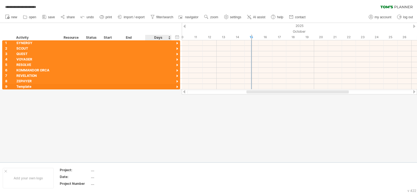
click at [175, 140] on div at bounding box center [208, 92] width 417 height 139
click at [177, 43] on div at bounding box center [176, 43] width 5 height 5
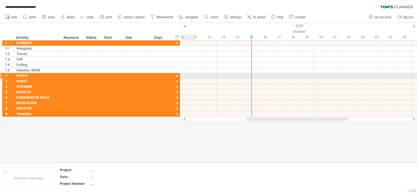
click at [177, 74] on div at bounding box center [176, 76] width 5 height 5
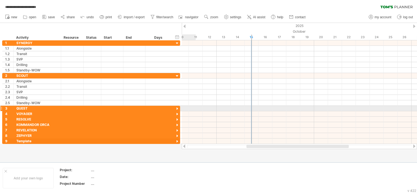
click at [177, 106] on div at bounding box center [176, 108] width 5 height 5
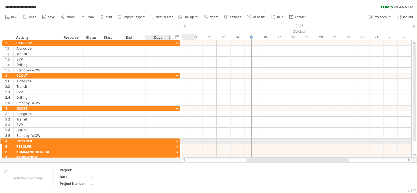
click at [177, 141] on div at bounding box center [176, 141] width 5 height 5
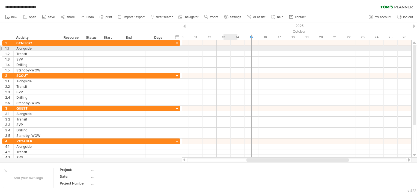
click at [235, 48] on div at bounding box center [297, 48] width 230 height 5
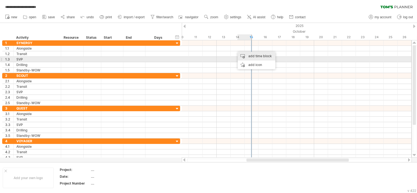
click at [251, 57] on div "add time block" at bounding box center [256, 56] width 38 height 9
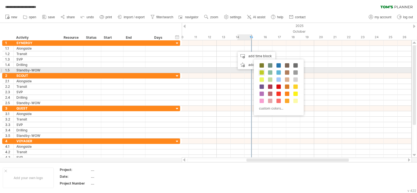
click at [261, 71] on span at bounding box center [261, 72] width 4 height 4
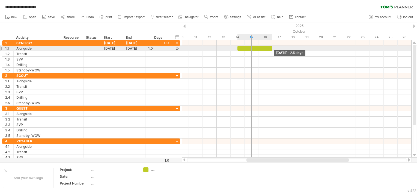
drag, startPoint x: 251, startPoint y: 49, endPoint x: 272, endPoint y: 49, distance: 20.7
click at [272, 49] on span at bounding box center [272, 48] width 2 height 5
click at [114, 47] on div "[DATE]" at bounding box center [112, 48] width 22 height 5
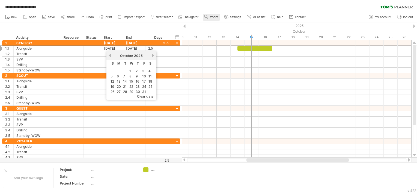
click at [213, 16] on span "zoom" at bounding box center [214, 17] width 8 height 4
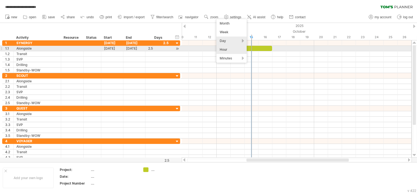
click at [234, 50] on div "Hour" at bounding box center [231, 49] width 30 height 9
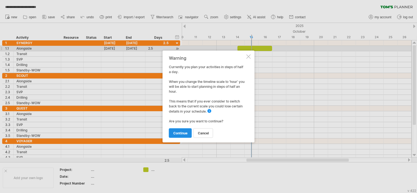
click at [180, 133] on span "continue" at bounding box center [180, 133] width 14 height 4
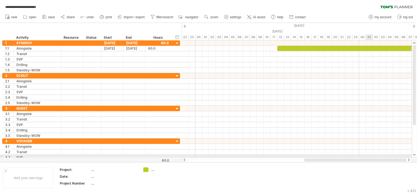
drag, startPoint x: 263, startPoint y: 159, endPoint x: 369, endPoint y: 155, distance: 105.8
click at [369, 155] on div "**********" at bounding box center [208, 96] width 417 height 193
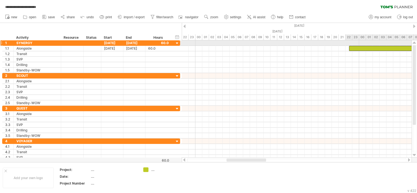
drag, startPoint x: 277, startPoint y: 48, endPoint x: 348, endPoint y: 44, distance: 71.3
click at [348, 44] on div "[DATE] - 2.5 days" at bounding box center [297, 98] width 230 height 117
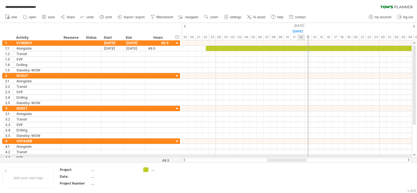
drag, startPoint x: 258, startPoint y: 160, endPoint x: 299, endPoint y: 157, distance: 40.7
click at [299, 157] on div at bounding box center [297, 159] width 230 height 5
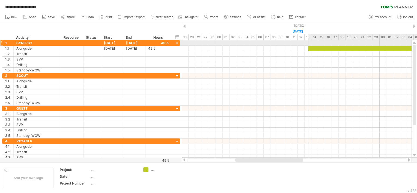
drag, startPoint x: 205, startPoint y: 48, endPoint x: 308, endPoint y: 46, distance: 102.5
click at [308, 46] on div "[DATE] - 2.5 days" at bounding box center [297, 98] width 230 height 117
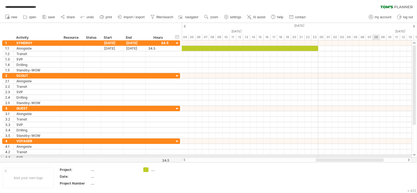
drag, startPoint x: 293, startPoint y: 159, endPoint x: 374, endPoint y: 157, distance: 80.5
click at [374, 157] on div "**********" at bounding box center [208, 96] width 417 height 193
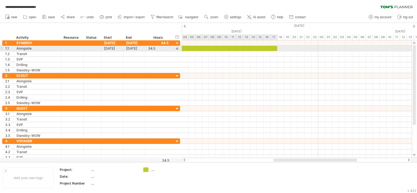
drag, startPoint x: 318, startPoint y: 48, endPoint x: 276, endPoint y: 48, distance: 42.3
click at [276, 48] on span at bounding box center [277, 48] width 2 height 5
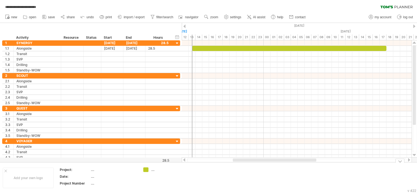
drag, startPoint x: 314, startPoint y: 159, endPoint x: 274, endPoint y: 162, distance: 40.5
click at [274, 162] on div "**********" at bounding box center [208, 96] width 417 height 193
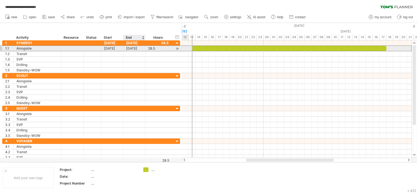
click at [136, 50] on div "[DATE]" at bounding box center [134, 48] width 22 height 5
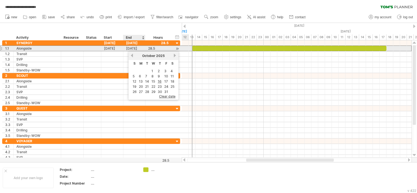
click at [136, 50] on div "[DATE]" at bounding box center [134, 48] width 22 height 5
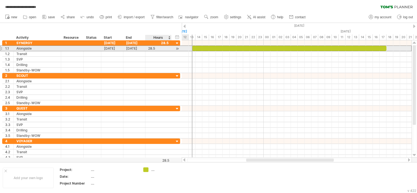
click at [156, 48] on div "28.5" at bounding box center [158, 48] width 20 height 5
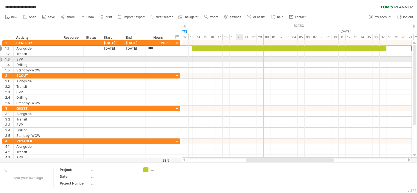
click at [238, 60] on div at bounding box center [297, 59] width 230 height 5
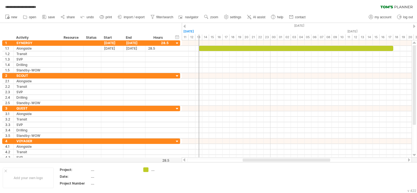
drag, startPoint x: 300, startPoint y: 161, endPoint x: 296, endPoint y: 160, distance: 3.6
click at [296, 160] on div at bounding box center [286, 159] width 88 height 3
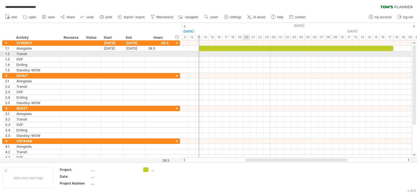
click at [245, 53] on div at bounding box center [297, 53] width 230 height 5
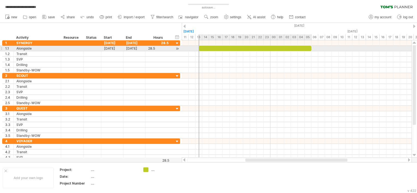
drag, startPoint x: 392, startPoint y: 49, endPoint x: 311, endPoint y: 48, distance: 81.8
click at [311, 48] on span at bounding box center [311, 48] width 2 height 5
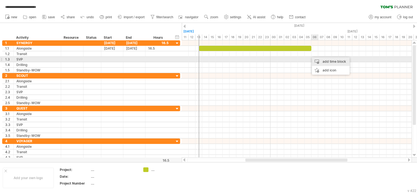
click at [320, 61] on div "add time block" at bounding box center [331, 61] width 38 height 9
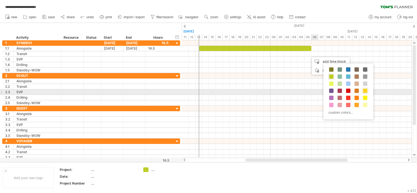
click at [364, 91] on span at bounding box center [365, 91] width 4 height 4
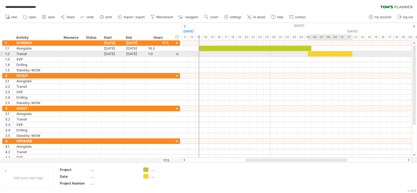
drag, startPoint x: 315, startPoint y: 55, endPoint x: 352, endPoint y: 52, distance: 36.6
click at [352, 52] on span at bounding box center [352, 53] width 2 height 5
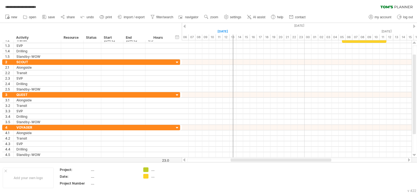
drag, startPoint x: 301, startPoint y: 161, endPoint x: 286, endPoint y: 160, distance: 14.7
click at [286, 160] on div at bounding box center [280, 159] width 101 height 3
click at [230, 17] on link "settings" at bounding box center [232, 17] width 20 height 7
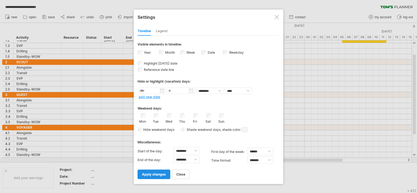
click at [156, 173] on span "apply changes" at bounding box center [154, 174] width 24 height 4
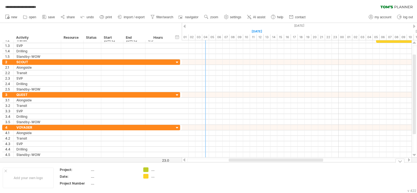
drag, startPoint x: 288, startPoint y: 160, endPoint x: 275, endPoint y: 162, distance: 13.2
click at [275, 162] on div "**********" at bounding box center [208, 96] width 417 height 193
click at [232, 20] on link "settings" at bounding box center [232, 17] width 20 height 7
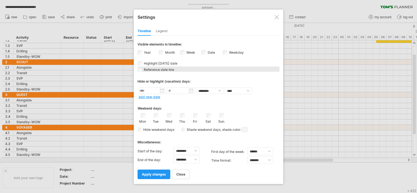
click at [159, 69] on span "Reference date line" at bounding box center [158, 70] width 31 height 4
click at [164, 174] on span "apply changes" at bounding box center [154, 174] width 24 height 4
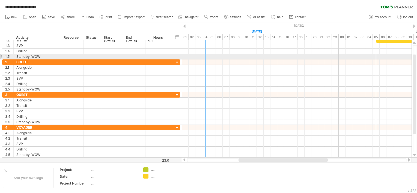
drag, startPoint x: 267, startPoint y: 51, endPoint x: 377, endPoint y: 56, distance: 110.8
click at [377, 56] on div "[DATE] - 2.5 days" at bounding box center [297, 98] width 230 height 117
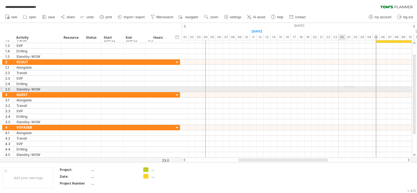
drag, startPoint x: 351, startPoint y: 87, endPoint x: 306, endPoint y: 92, distance: 45.8
click at [306, 92] on div at bounding box center [297, 100] width 230 height 125
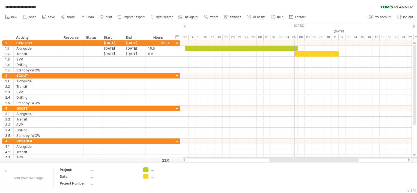
drag, startPoint x: 311, startPoint y: 161, endPoint x: 336, endPoint y: 141, distance: 32.1
click at [343, 159] on div at bounding box center [313, 159] width 89 height 3
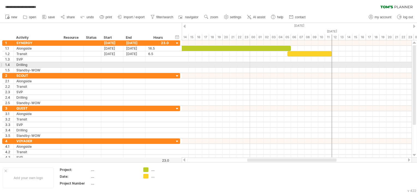
drag, startPoint x: 287, startPoint y: 59, endPoint x: 333, endPoint y: 64, distance: 46.0
click at [333, 64] on div "[DATE] - 2.5 days" at bounding box center [297, 98] width 230 height 117
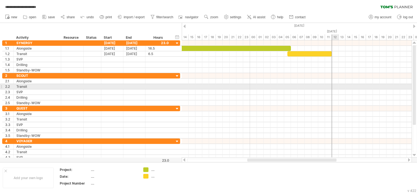
click at [332, 84] on div at bounding box center [297, 86] width 230 height 5
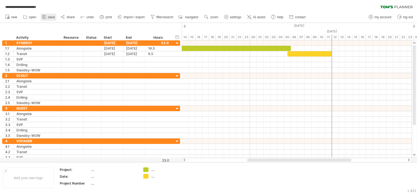
click at [52, 18] on span "save" at bounding box center [51, 17] width 7 height 4
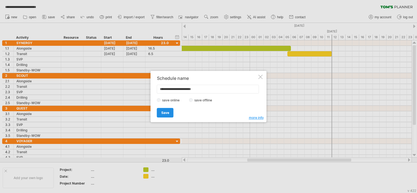
click at [168, 114] on span "Save" at bounding box center [165, 113] width 8 height 4
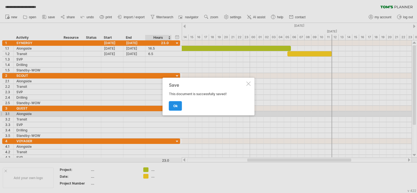
click at [173, 104] on span "ok" at bounding box center [175, 106] width 4 height 4
